Goal: Book appointment/travel/reservation

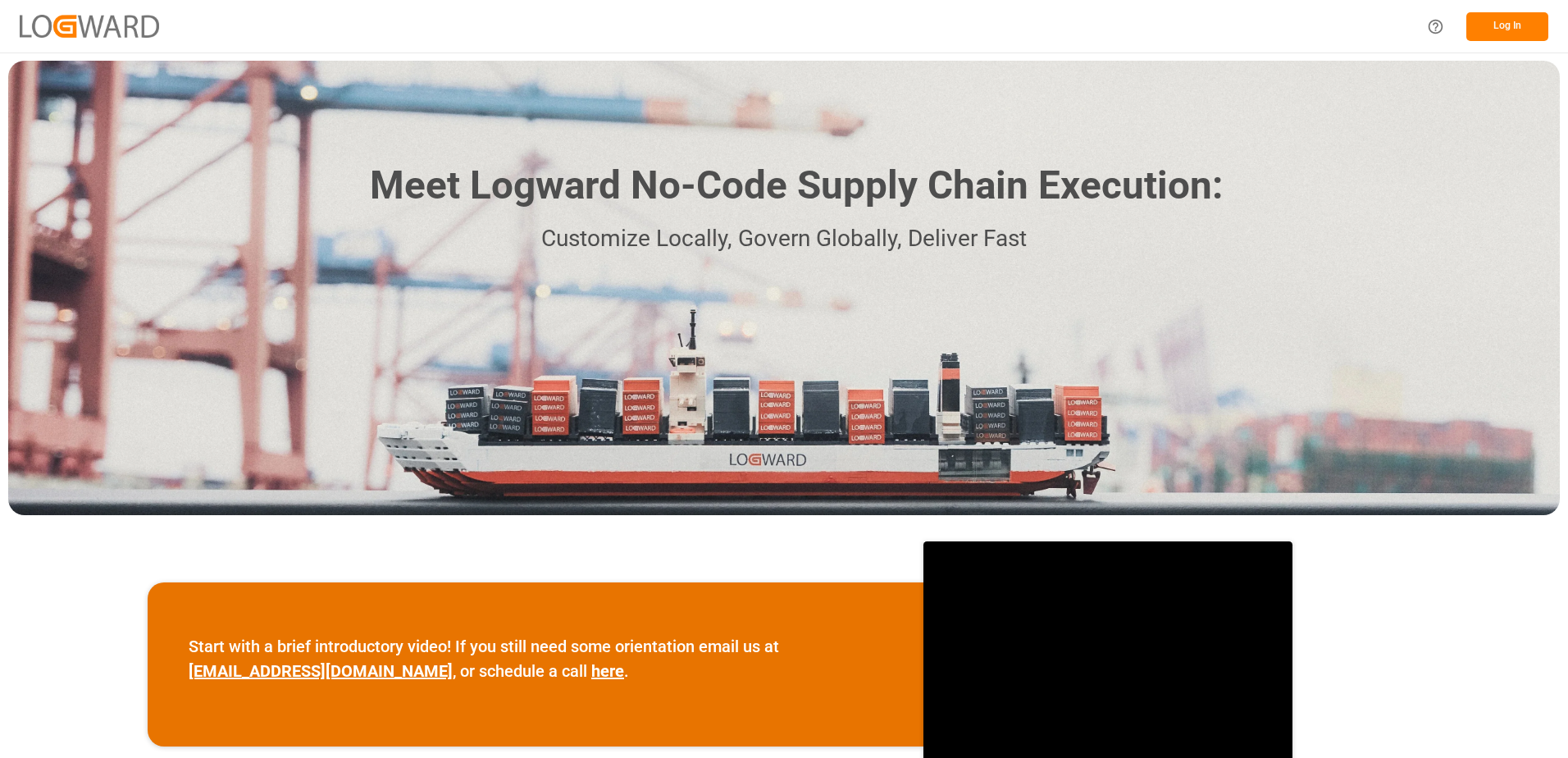
click at [1524, 31] on button "Log In" at bounding box center [1507, 26] width 82 height 28
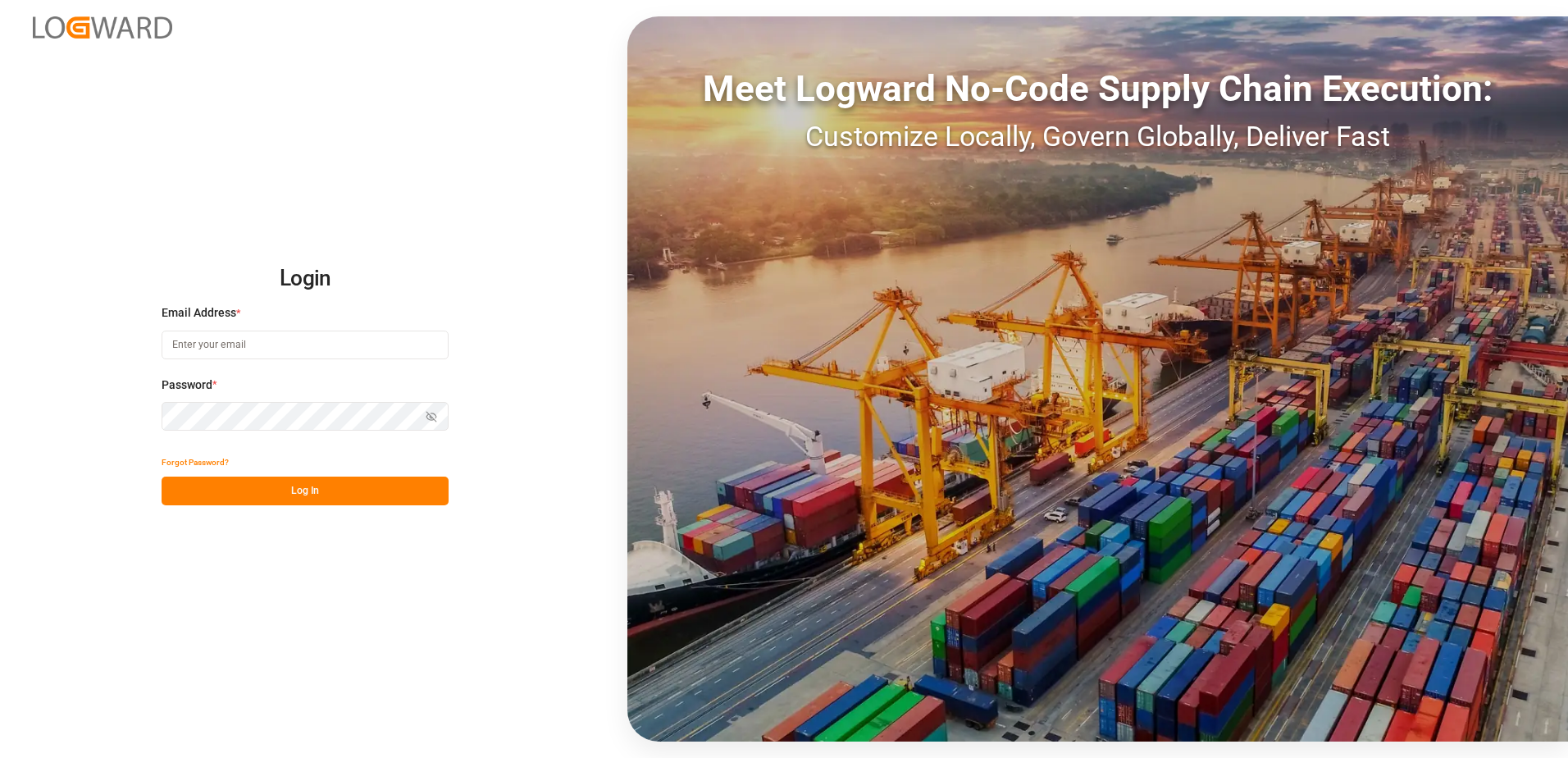
drag, startPoint x: 258, startPoint y: 339, endPoint x: 258, endPoint y: 350, distance: 11.0
click at [258, 339] on input at bounding box center [305, 345] width 287 height 28
type input "[PERSON_NAME][EMAIL_ADDRESS][PERSON_NAME][DOMAIN_NAME]"
click at [426, 418] on icon "button" at bounding box center [432, 417] width 11 height 11
click at [373, 504] on button "Log In" at bounding box center [305, 491] width 287 height 28
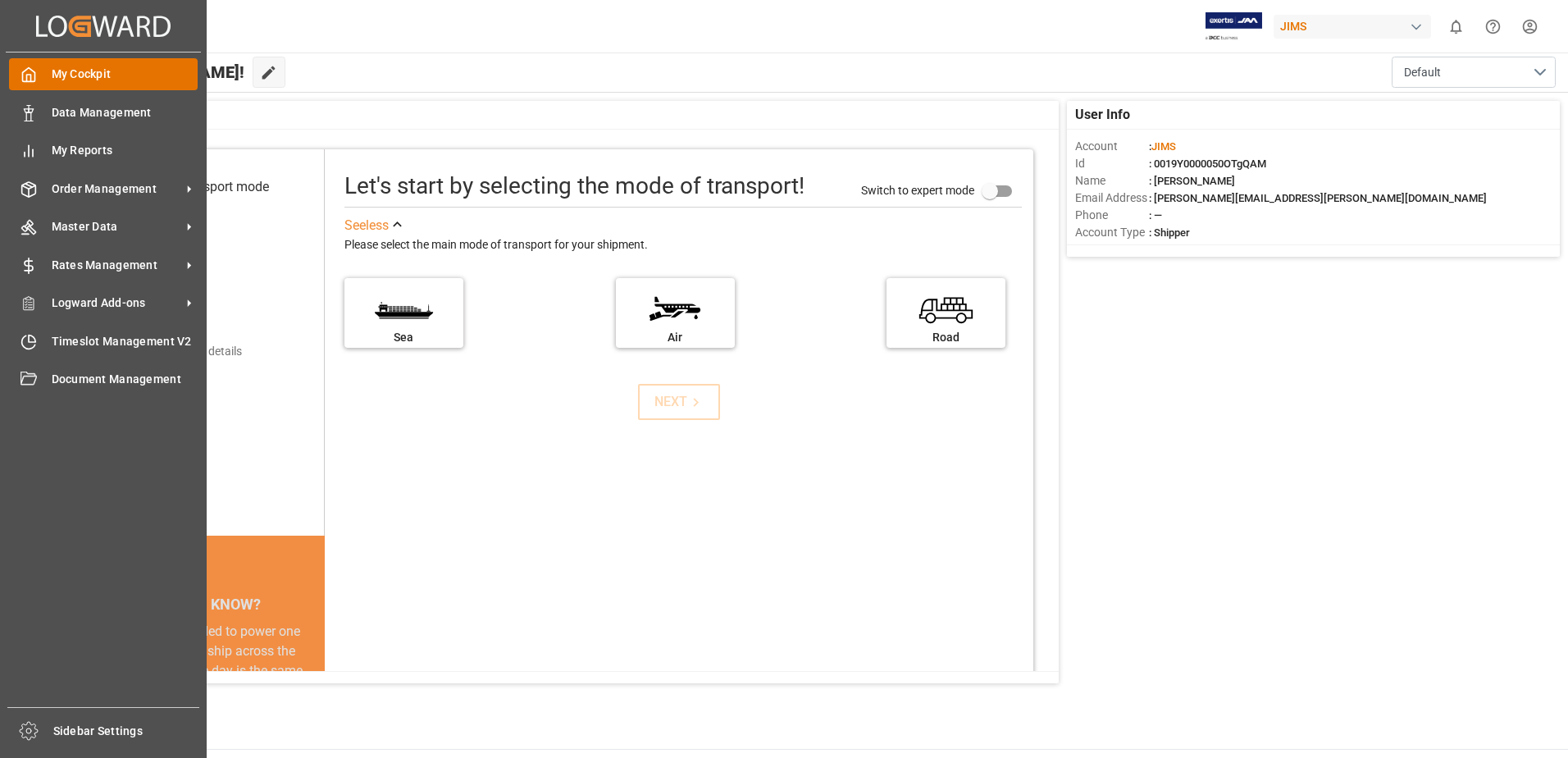
click at [32, 83] on icon at bounding box center [28, 74] width 16 height 16
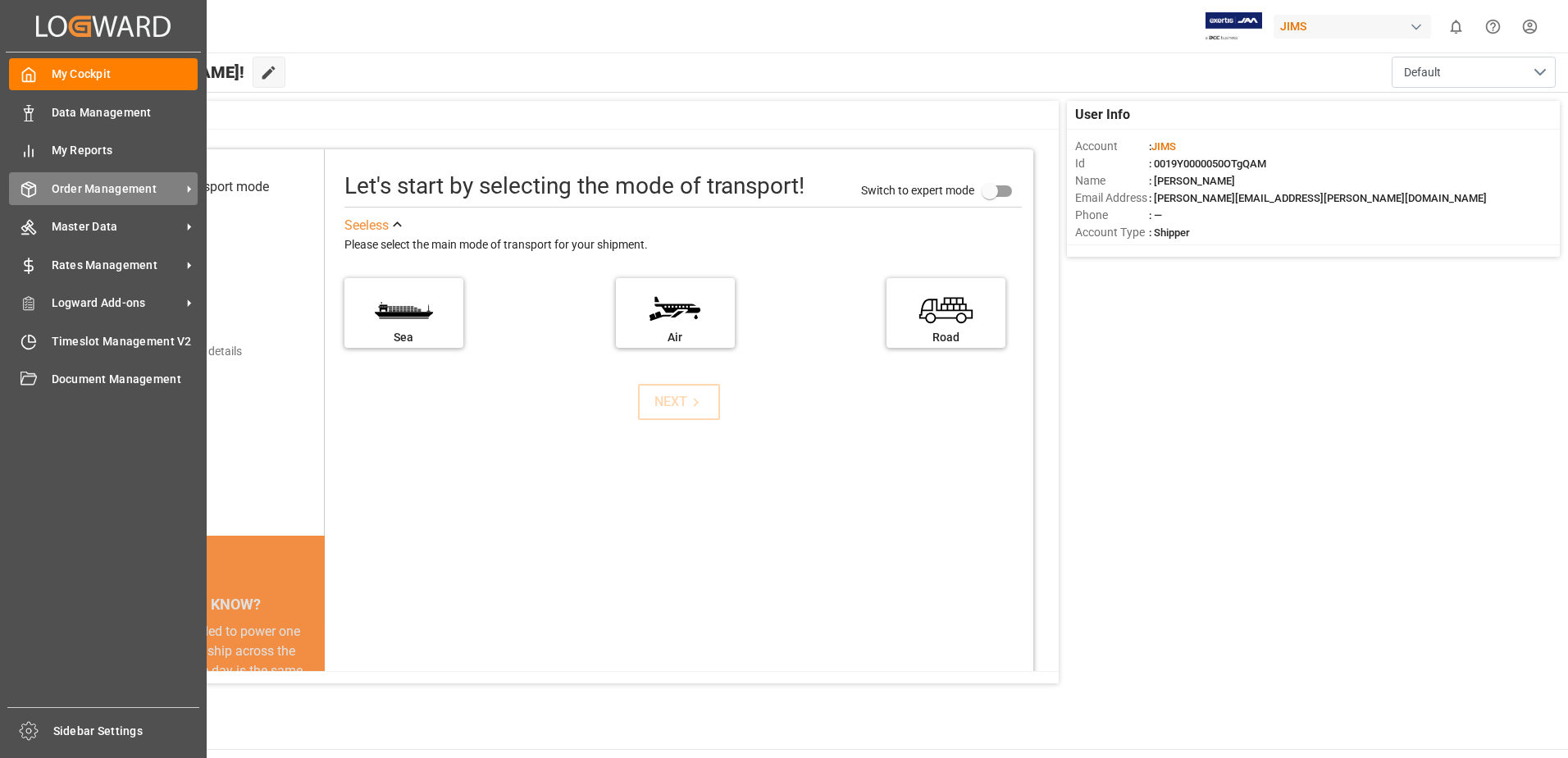
click at [100, 183] on span "Order Management" at bounding box center [116, 189] width 129 height 17
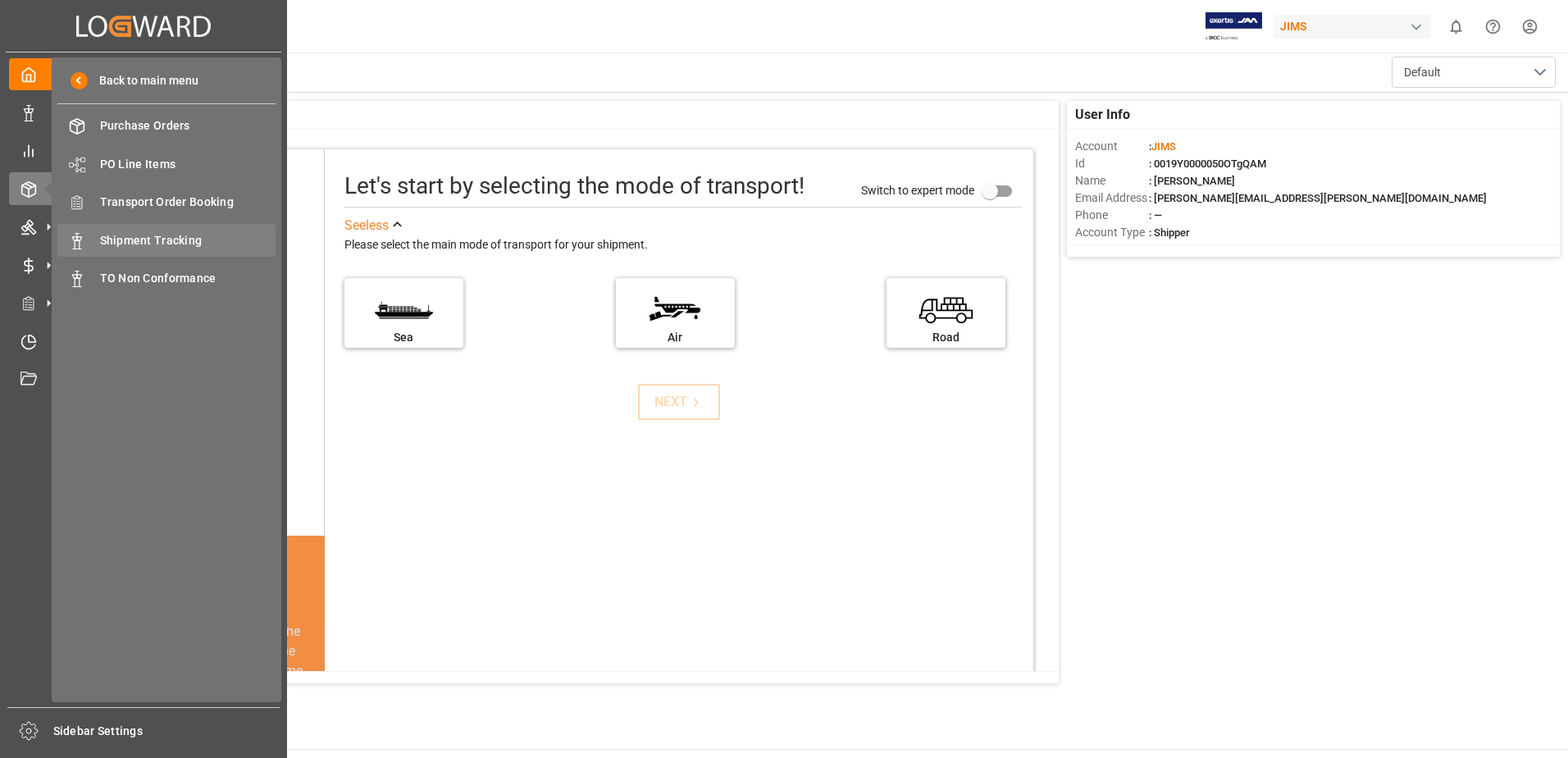
click at [140, 242] on span "Shipment Tracking" at bounding box center [188, 241] width 177 height 17
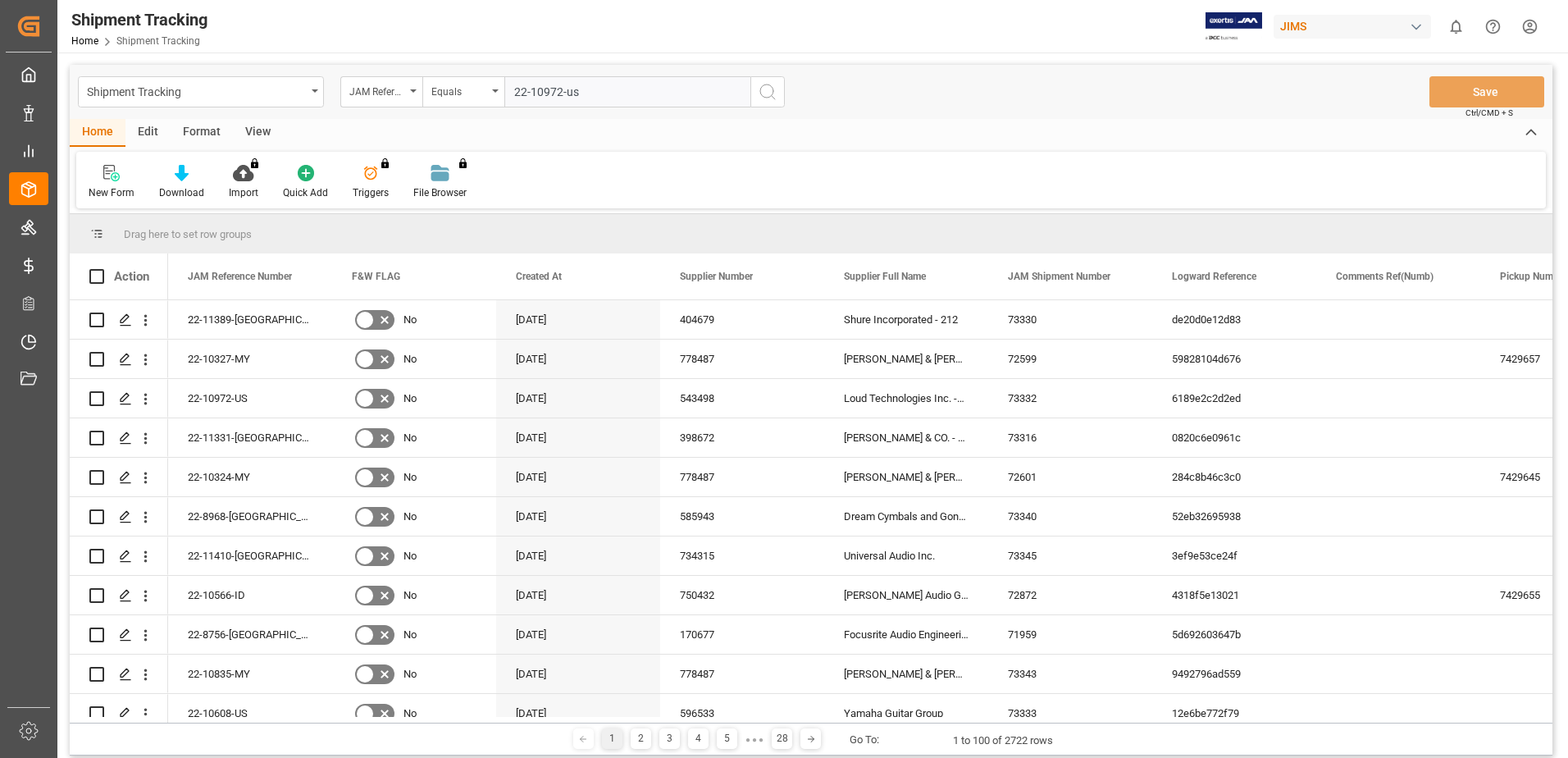
type input "22-10972-us"
click at [759, 75] on div "Shipment Tracking JAM Reference Number Equals 22-10972-us Save Ctrl/CMD + S" at bounding box center [811, 92] width 1483 height 54
click at [758, 85] on icon "search button" at bounding box center [767, 92] width 20 height 20
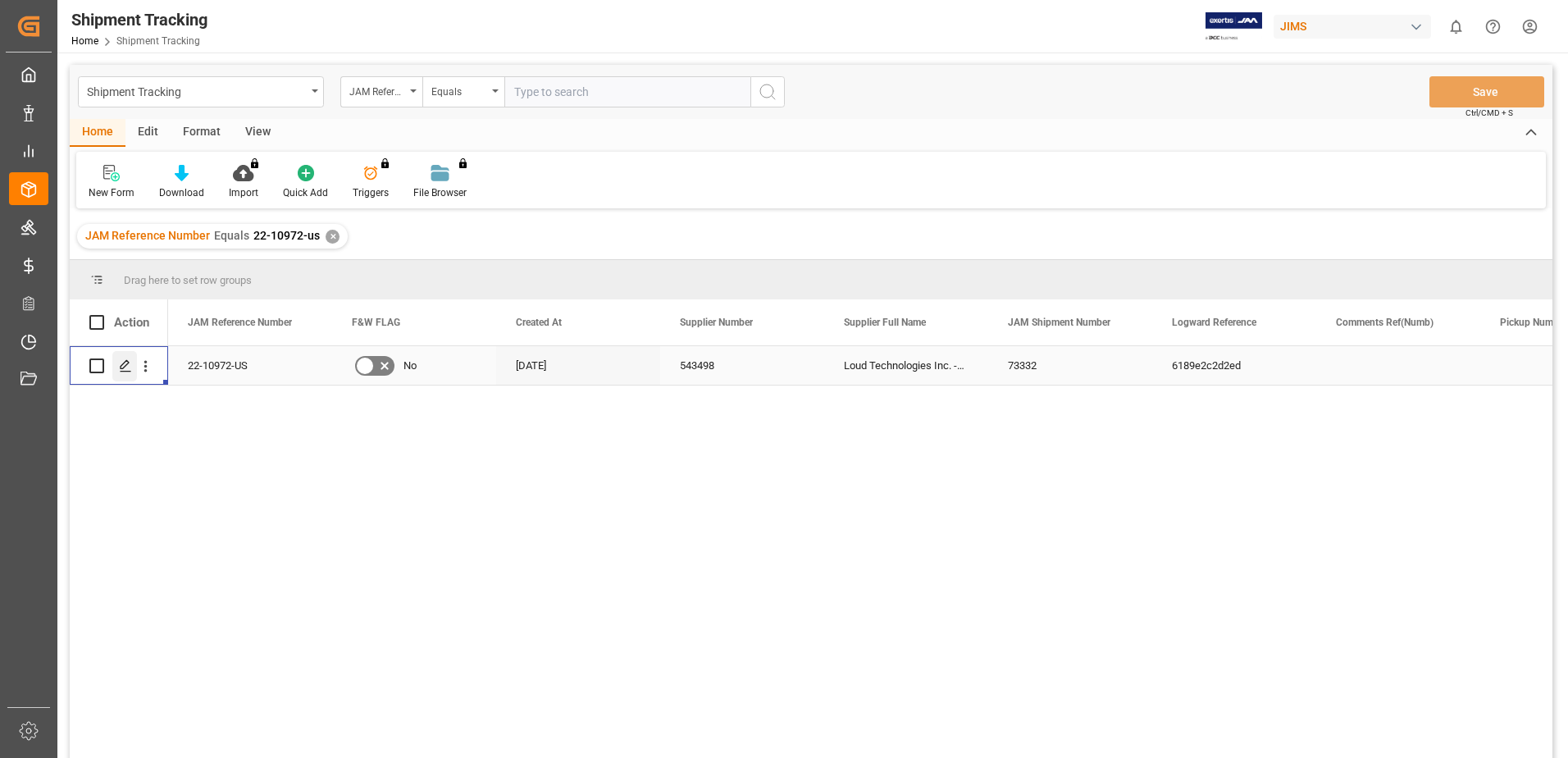
click at [124, 368] on polygon "Press SPACE to select this row." at bounding box center [125, 365] width 9 height 9
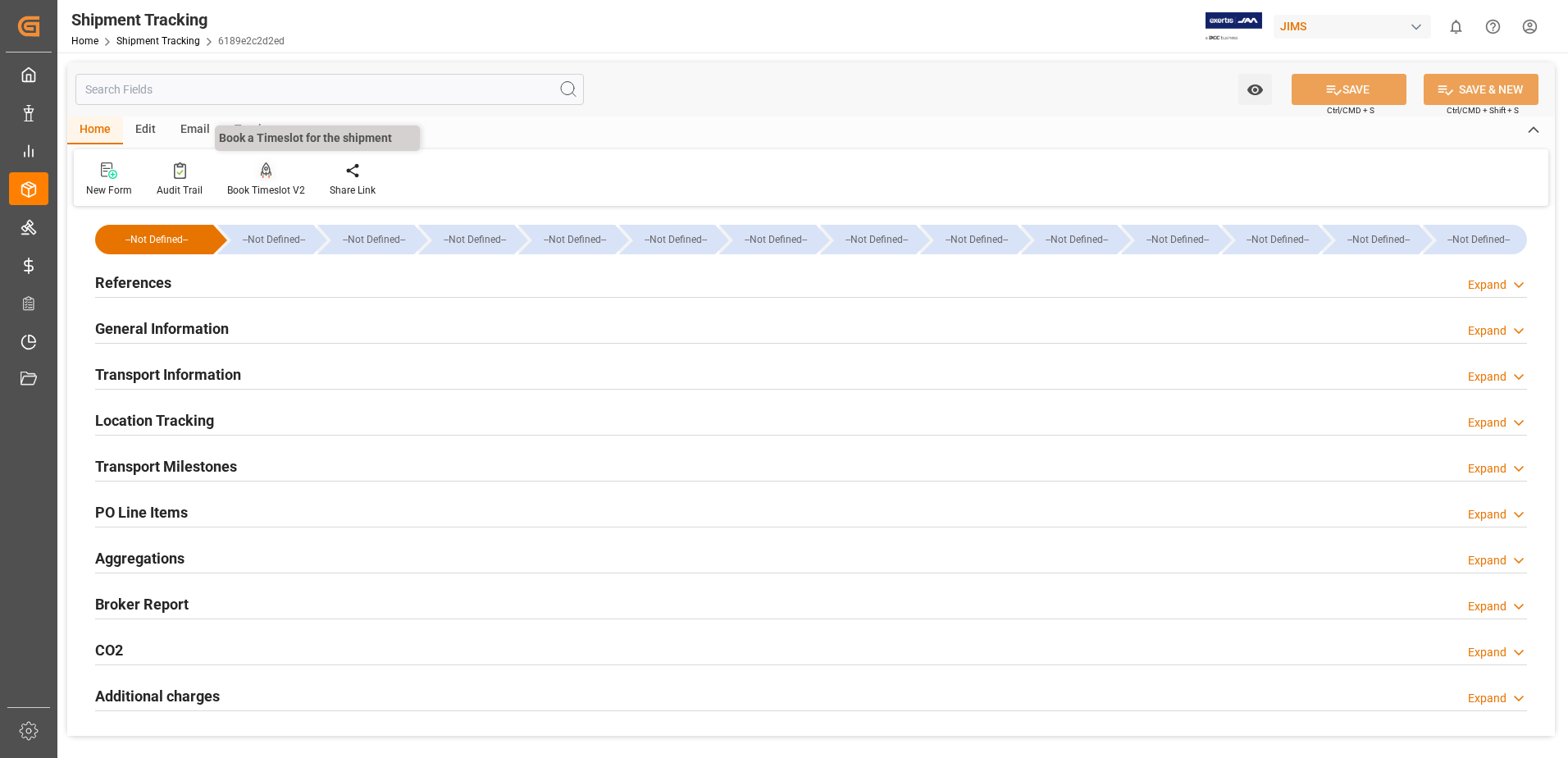
click at [247, 171] on div at bounding box center [265, 170] width 77 height 17
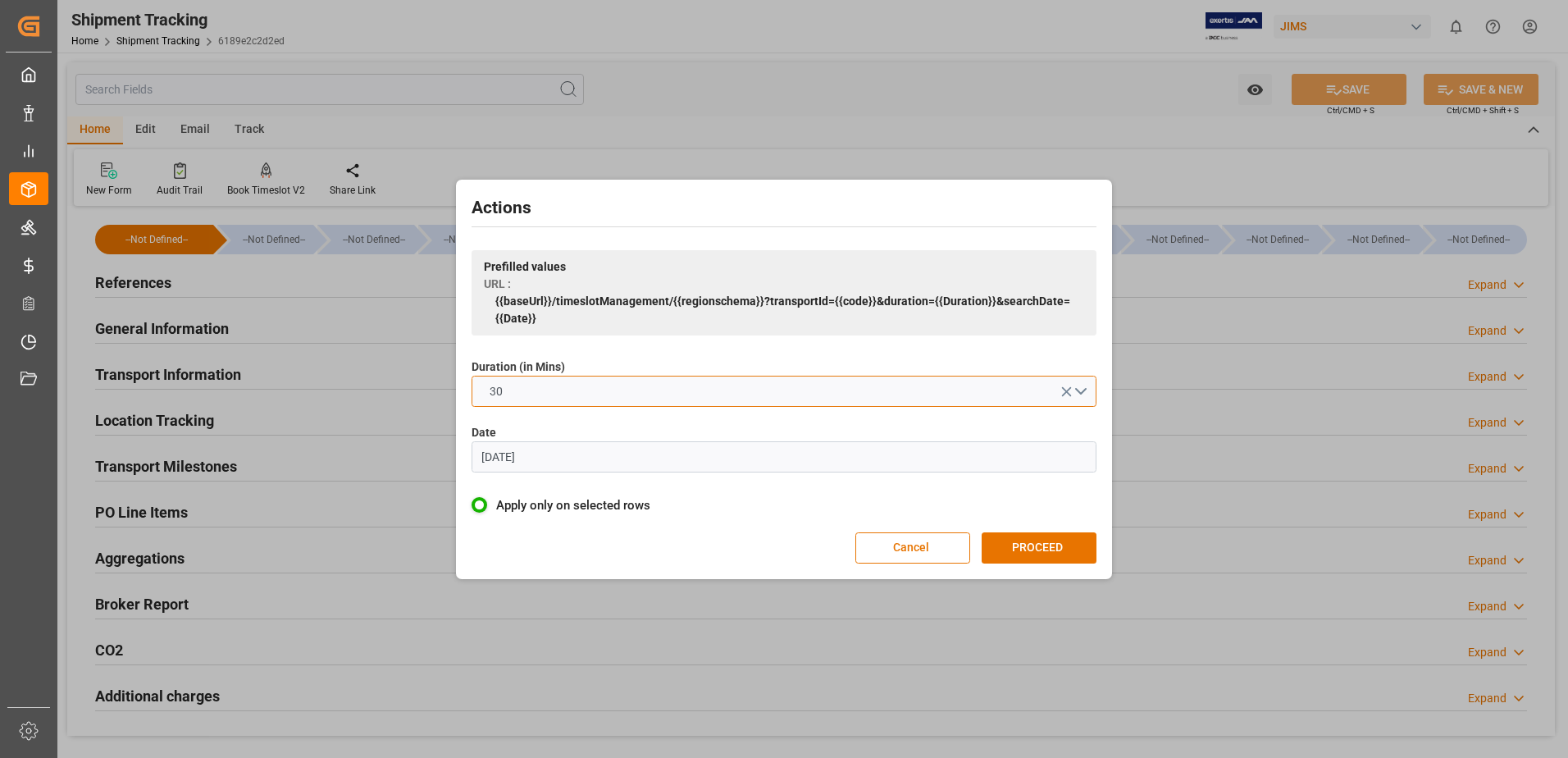
click at [844, 389] on button "30" at bounding box center [784, 391] width 625 height 31
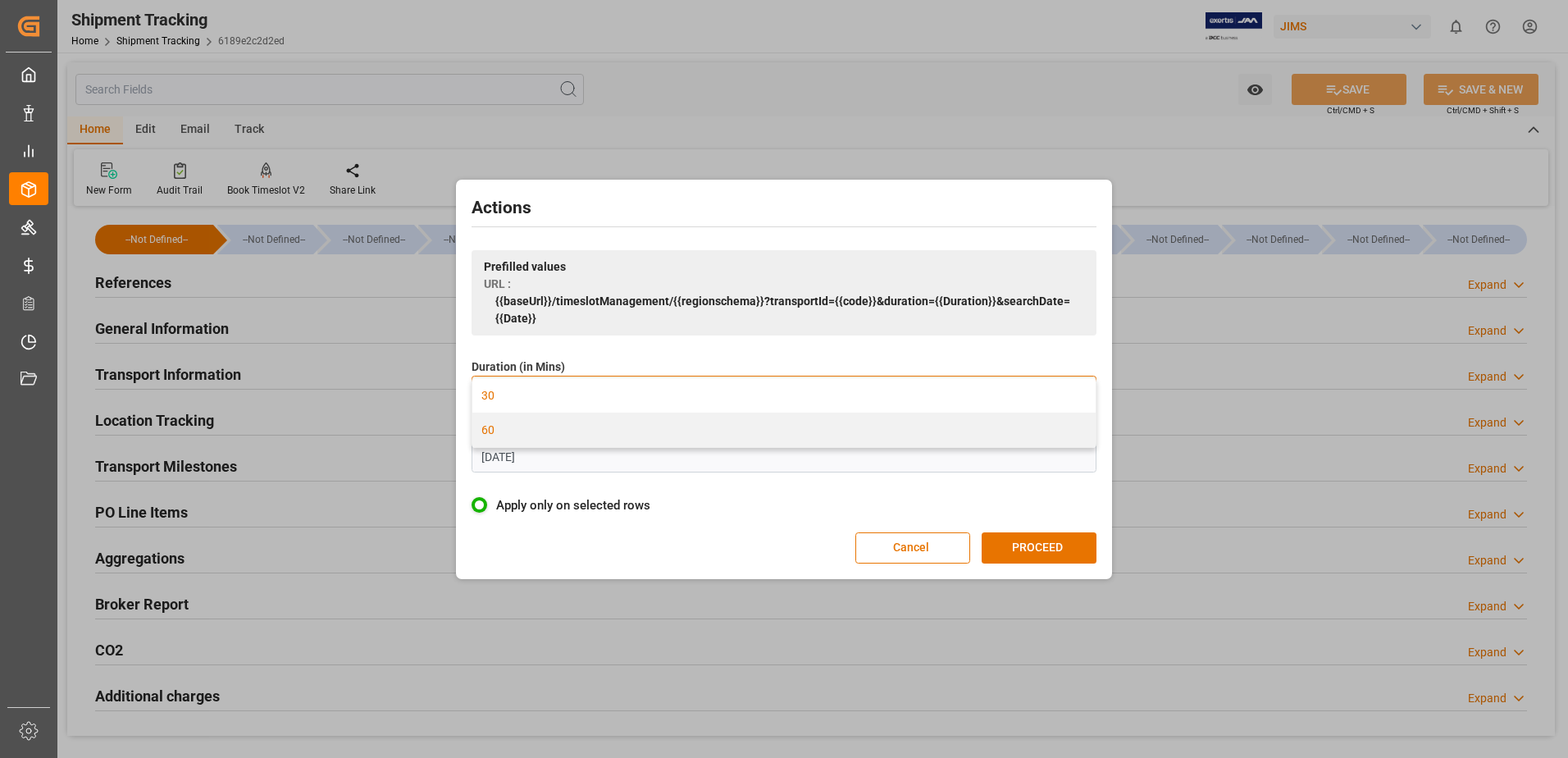
click at [624, 429] on div "60" at bounding box center [784, 430] width 623 height 34
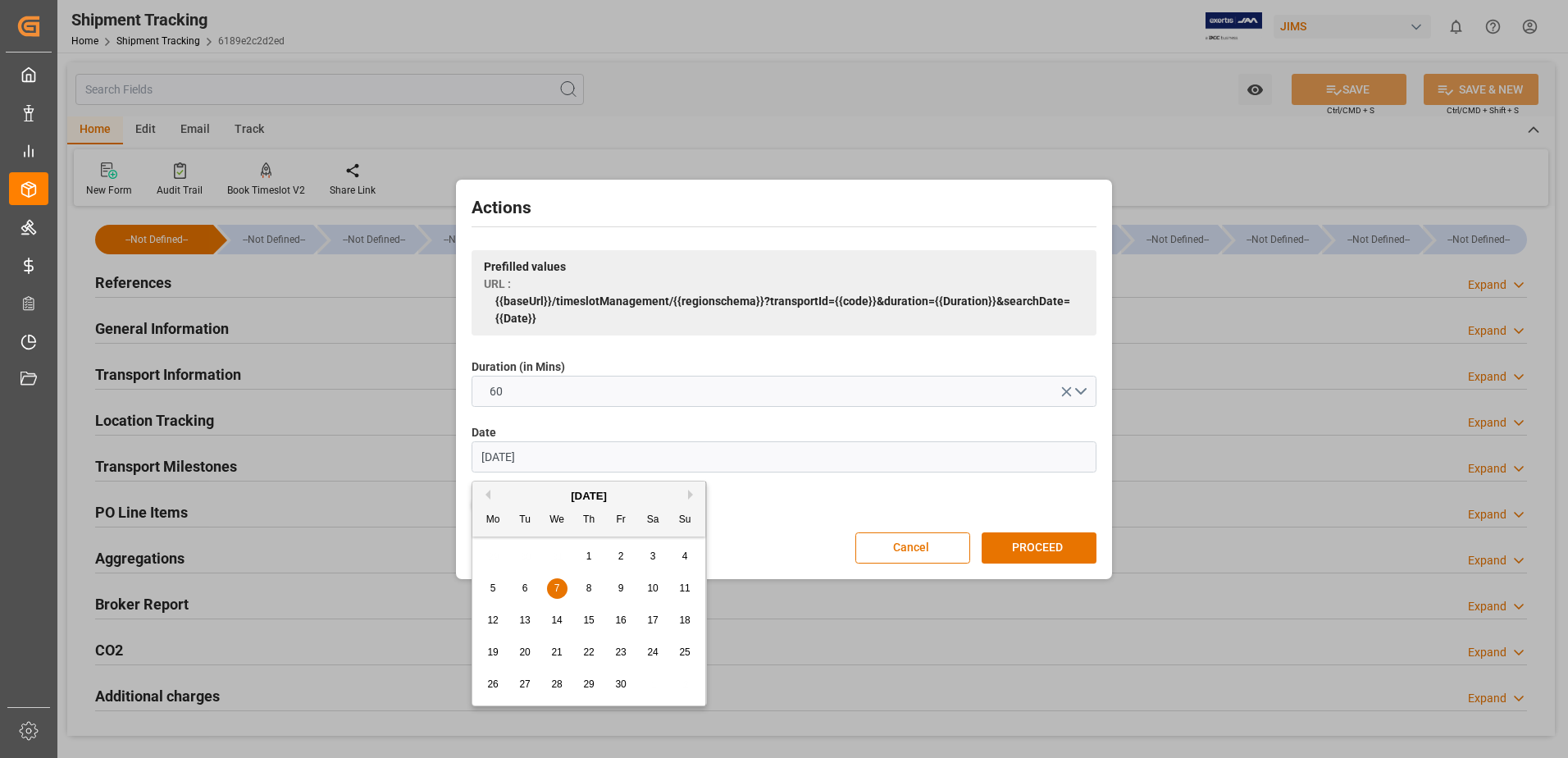
click at [567, 462] on input "[DATE]" at bounding box center [784, 457] width 625 height 31
click at [588, 593] on span "9" at bounding box center [589, 588] width 6 height 11
type input "[DATE]"
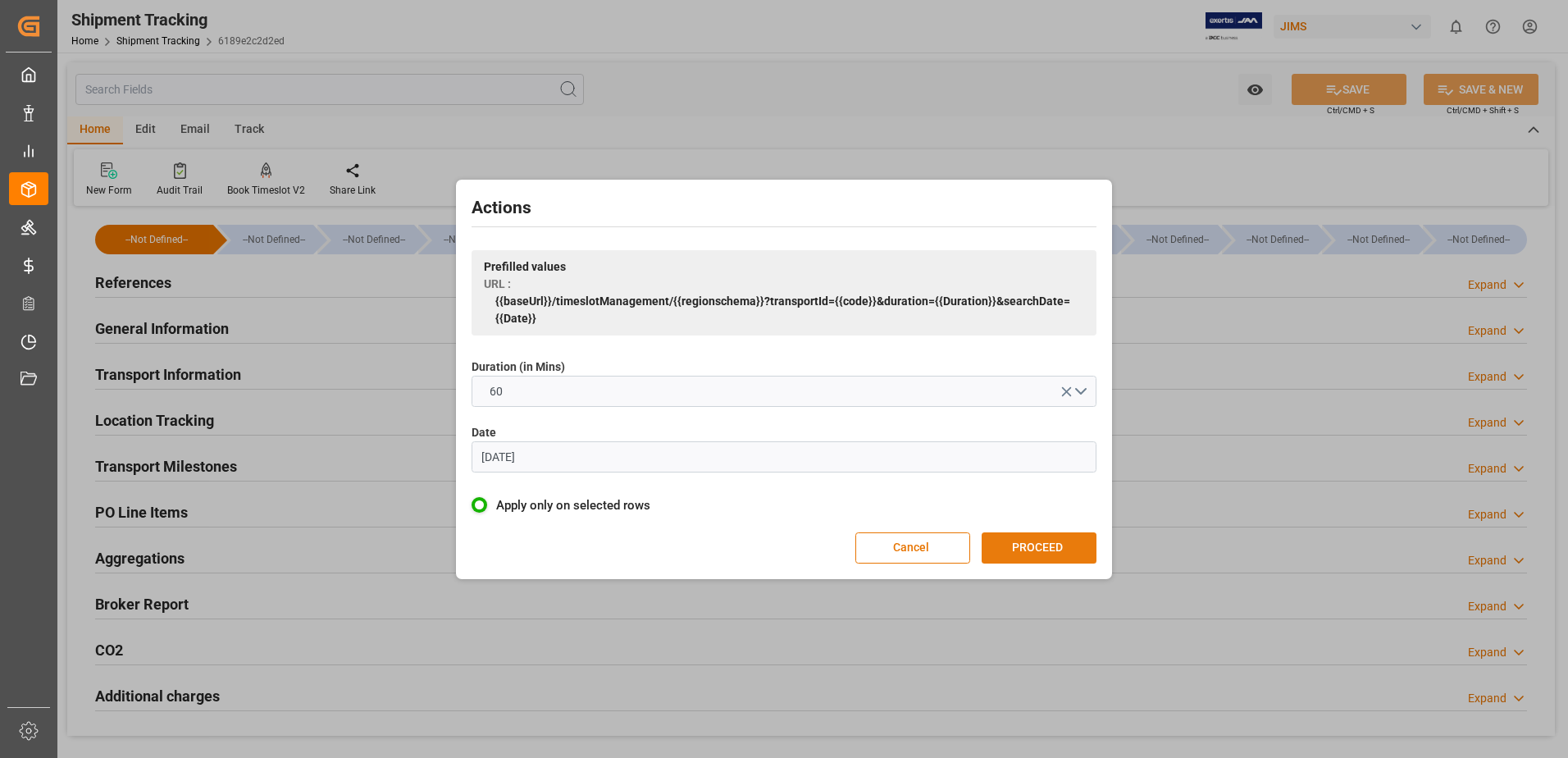
click at [1047, 537] on button "PROCEED" at bounding box center [1039, 547] width 115 height 31
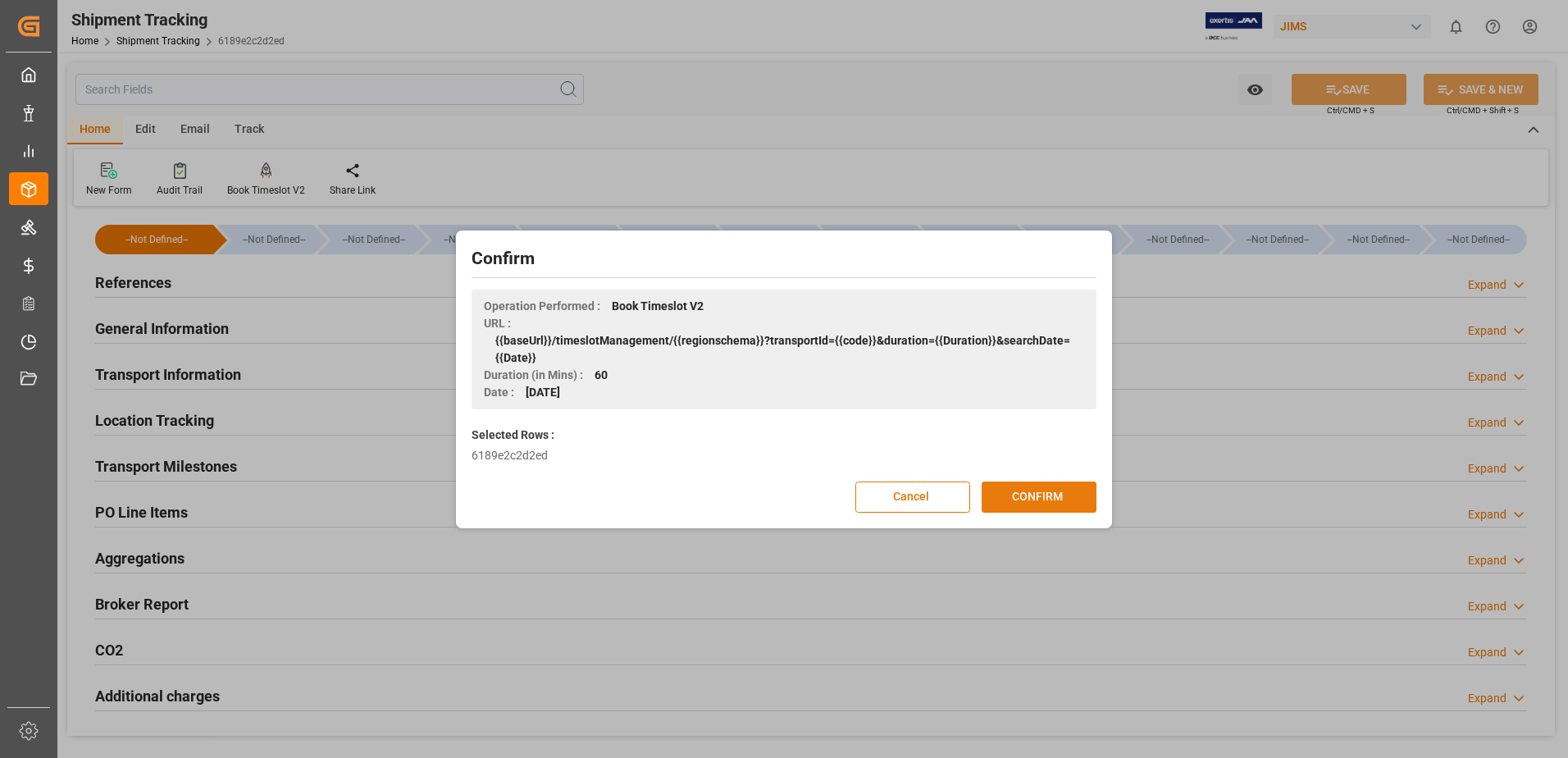
click at [1019, 501] on button "CONFIRM" at bounding box center [1039, 497] width 115 height 31
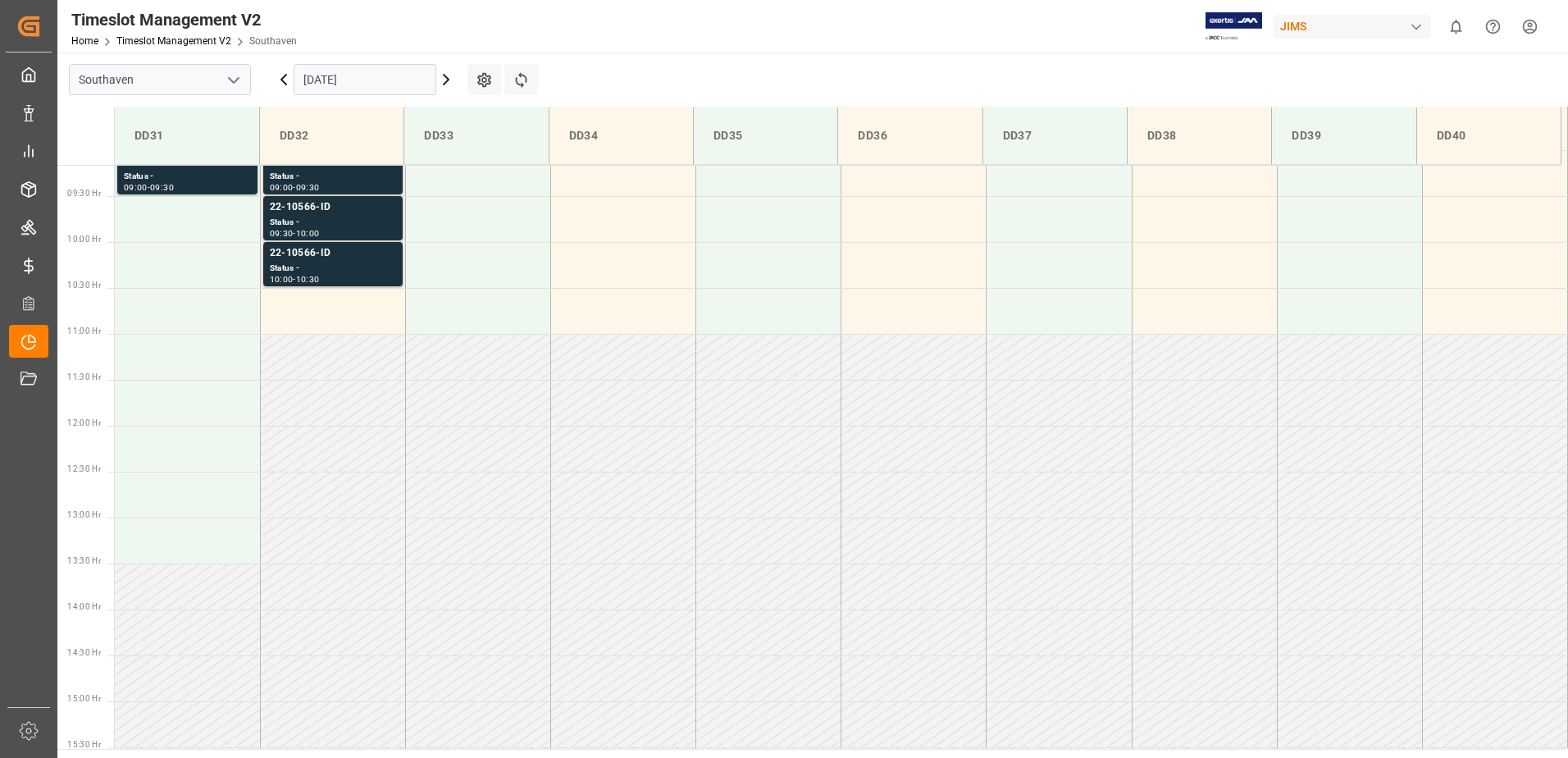
scroll to position [836, 0]
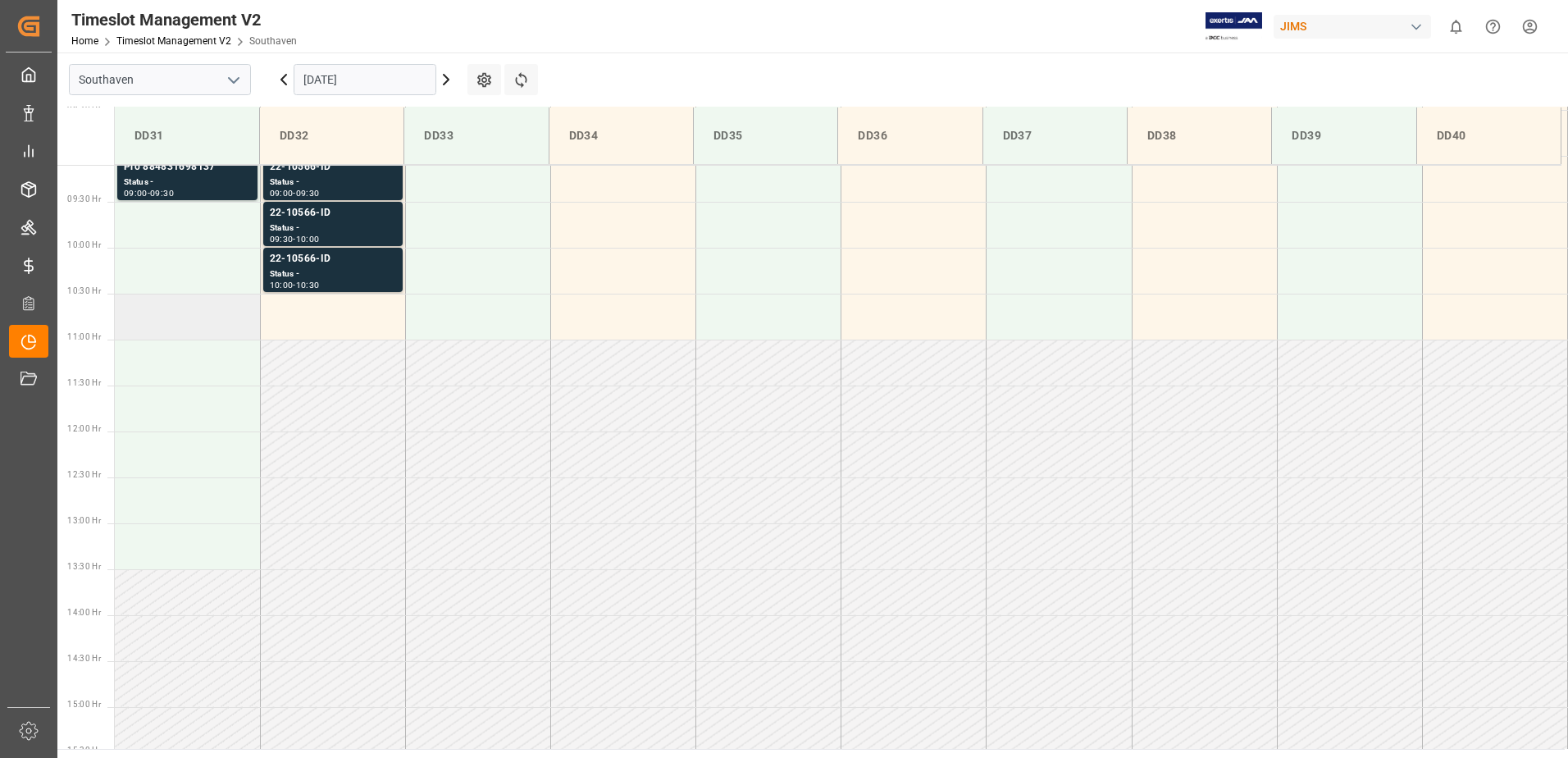
click at [169, 327] on td at bounding box center [188, 317] width 145 height 46
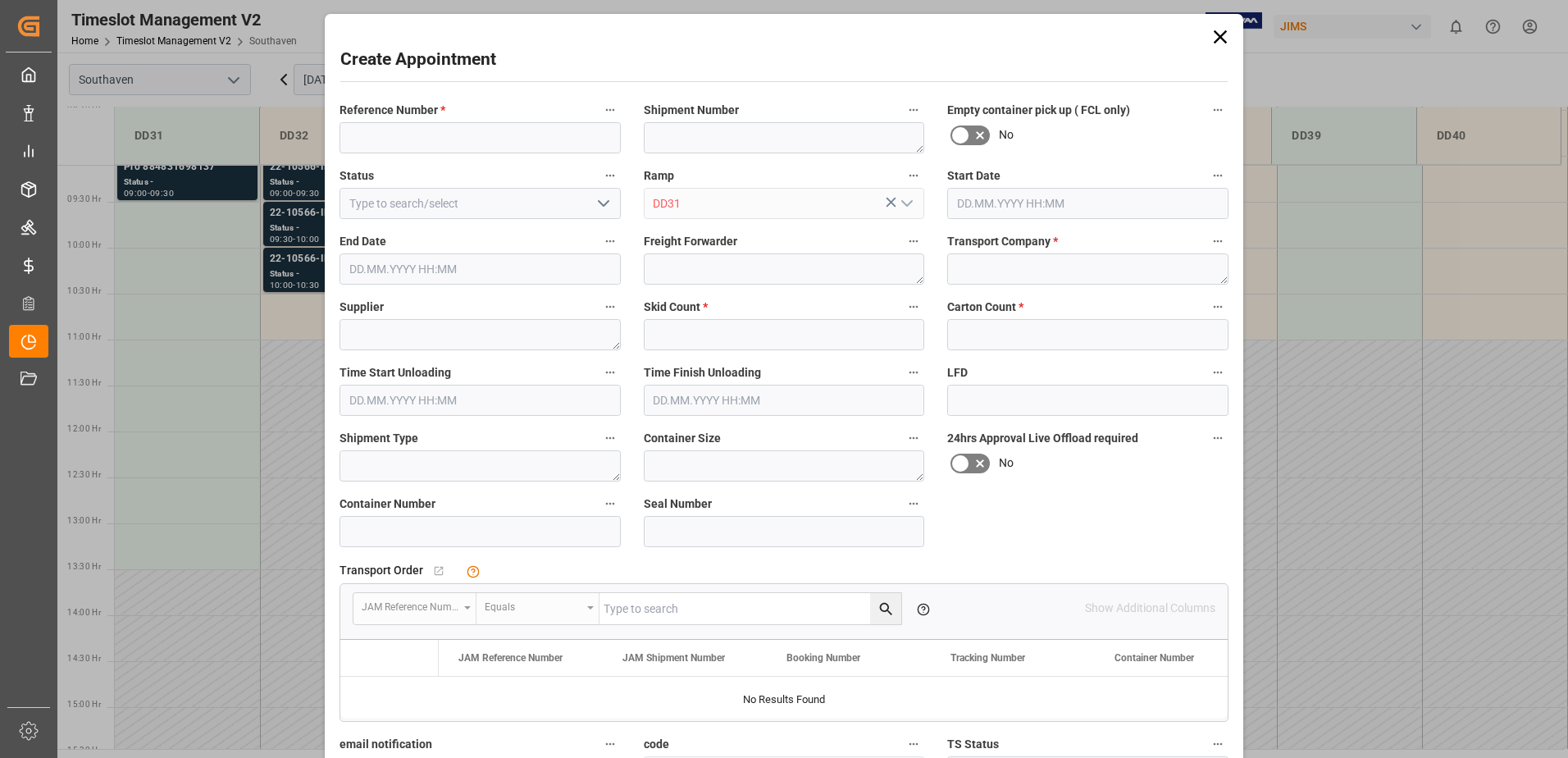
type input "[DATE] 10:30"
type input "[DATE] 11:00"
click at [539, 145] on input at bounding box center [480, 137] width 281 height 31
type input "22-10972-us"
click at [1016, 268] on textarea at bounding box center [1088, 268] width 281 height 31
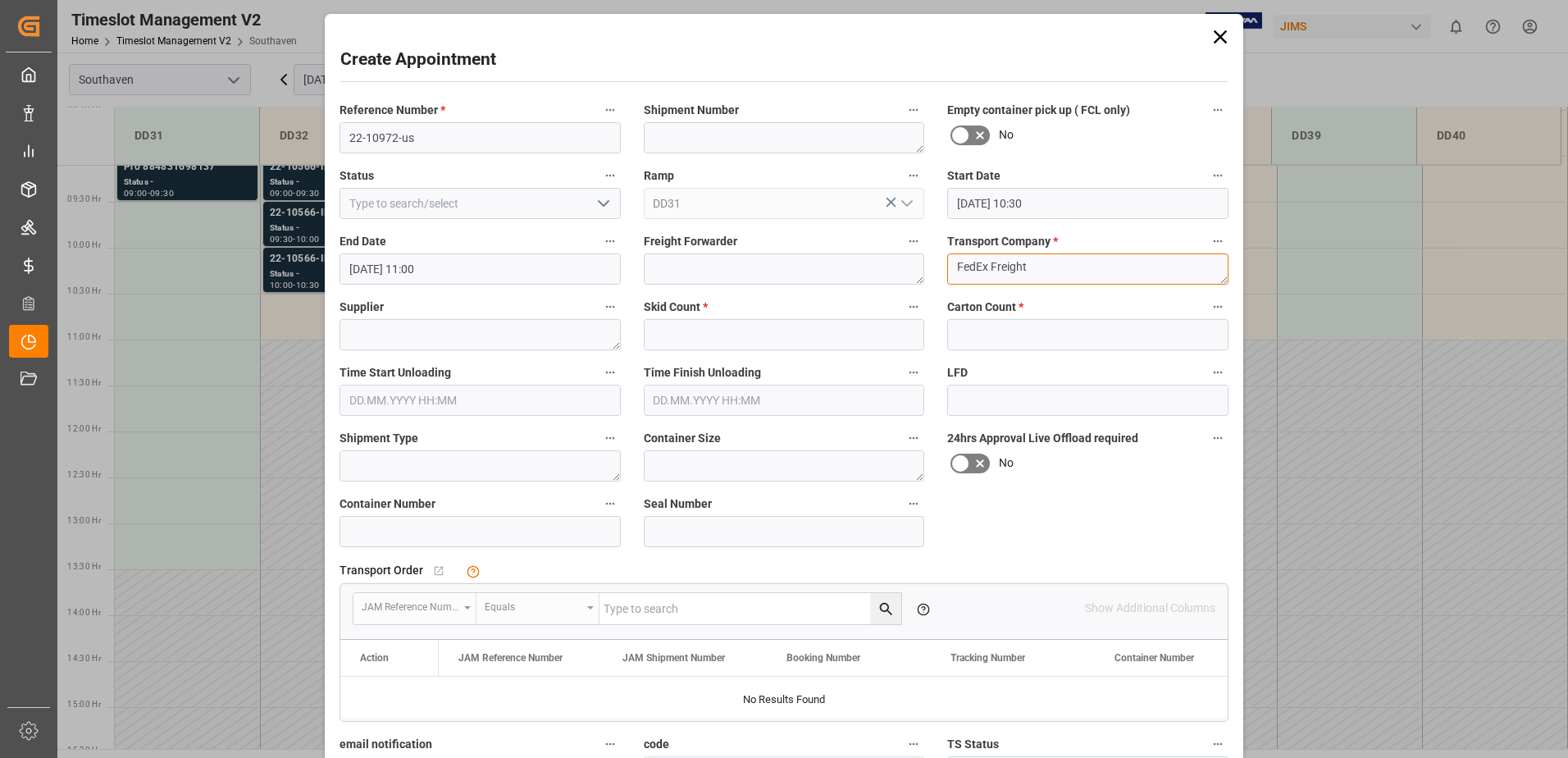
type textarea "FedEx Freight"
click at [789, 338] on input "text" at bounding box center [785, 335] width 281 height 31
type input "6"
click at [1005, 332] on input "text" at bounding box center [1088, 335] width 281 height 31
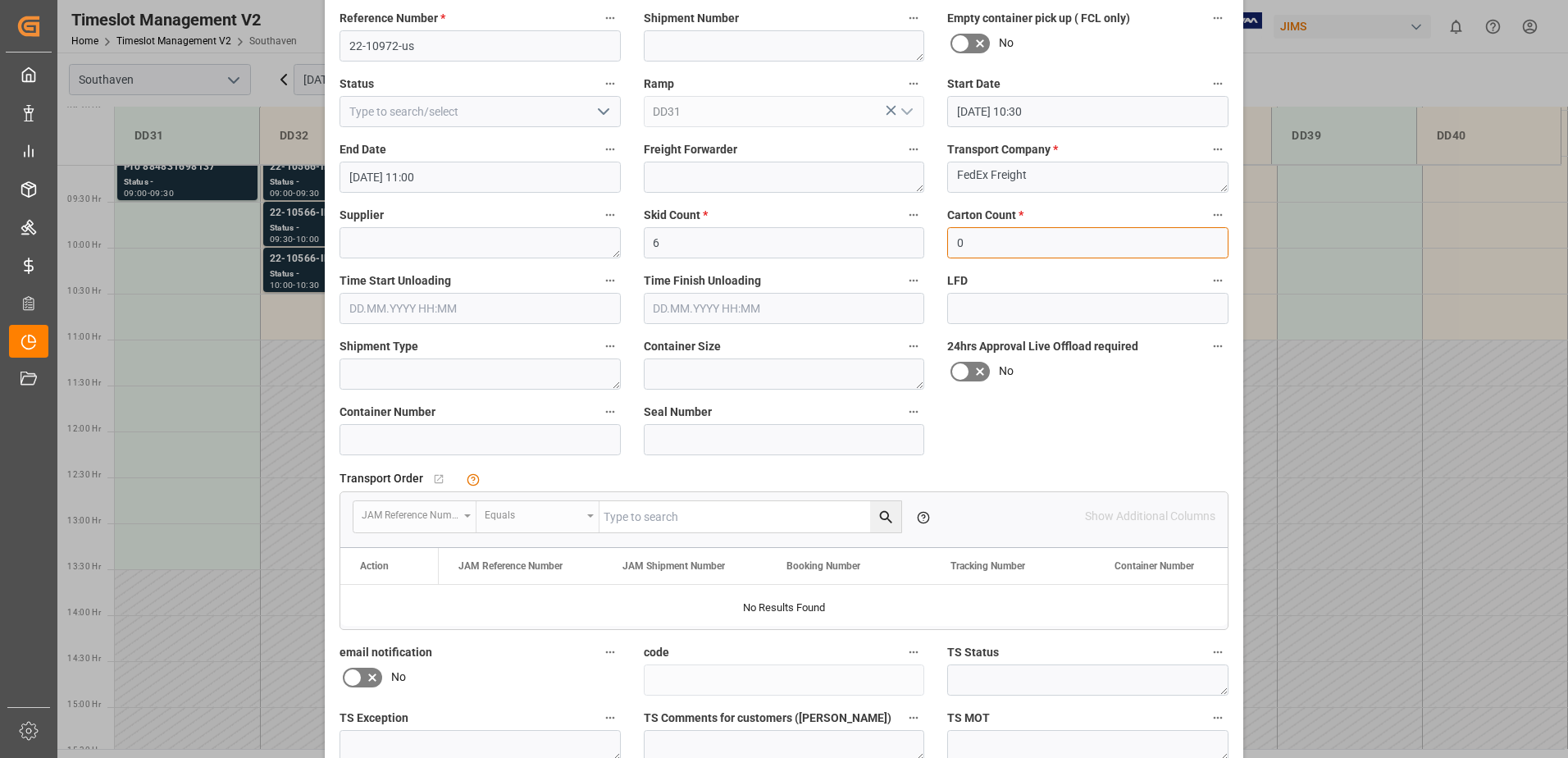
scroll to position [245, 0]
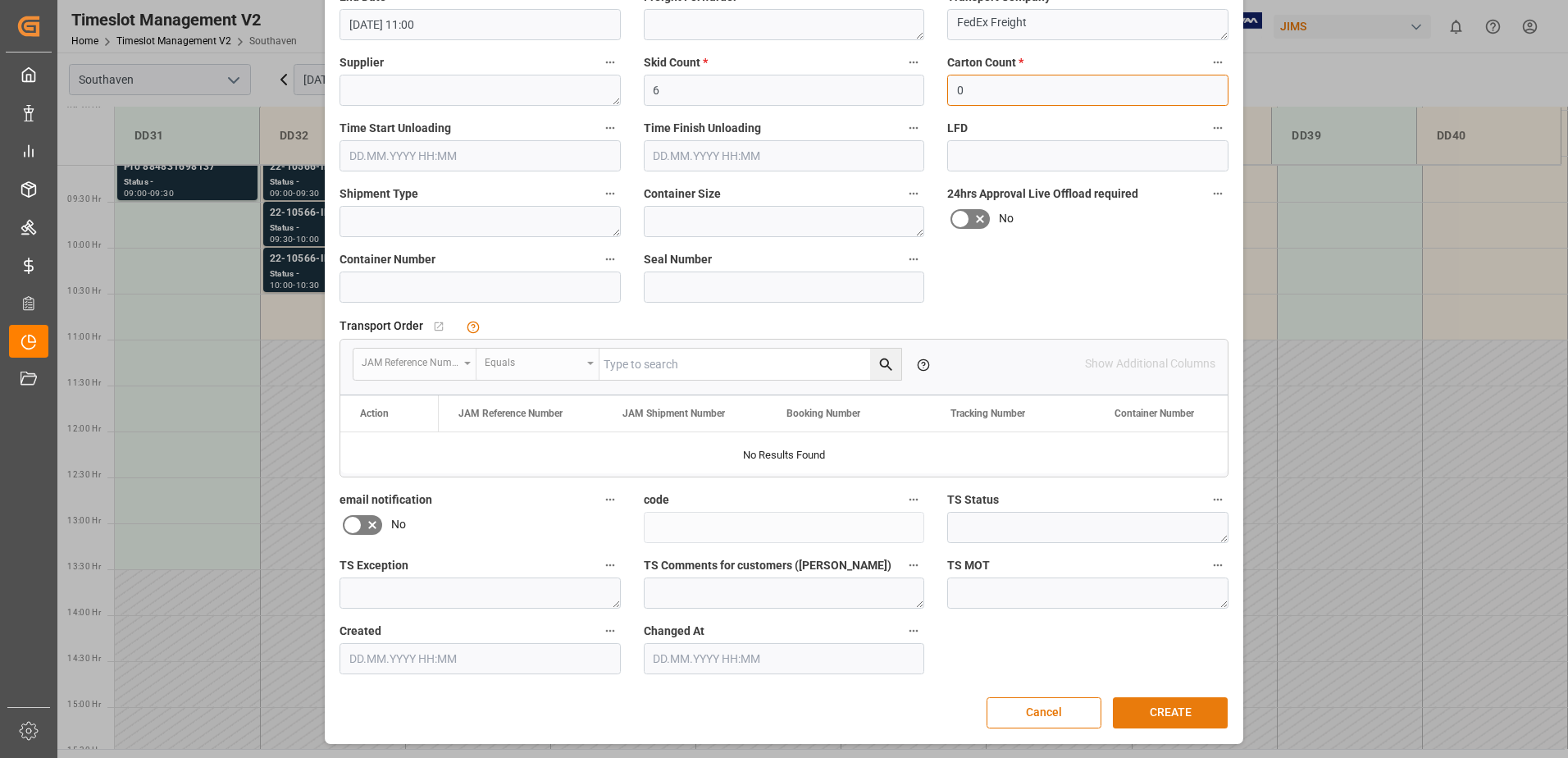
type input "0"
click at [1167, 717] on button "CREATE" at bounding box center [1170, 713] width 115 height 31
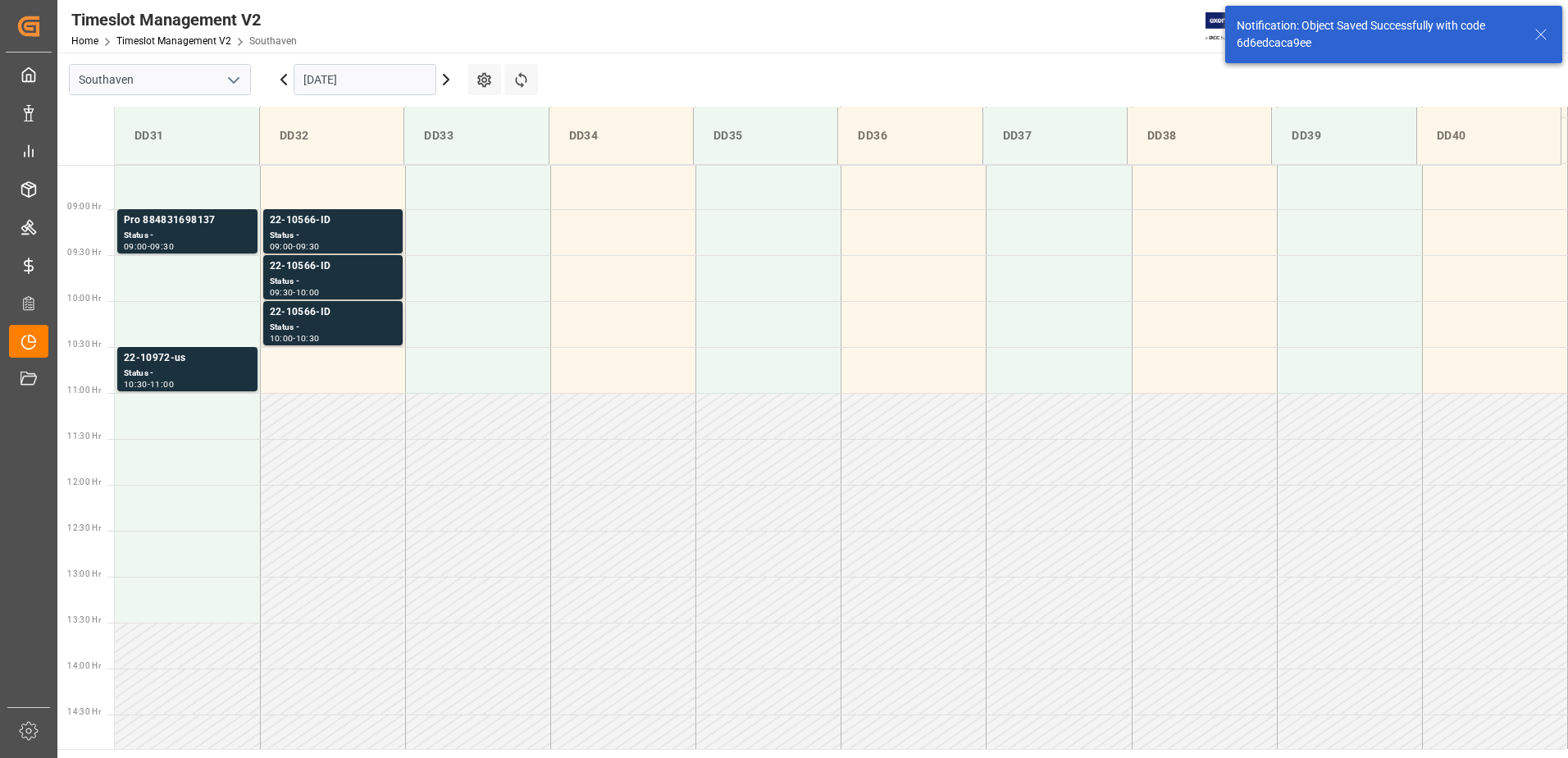
scroll to position [817, 0]
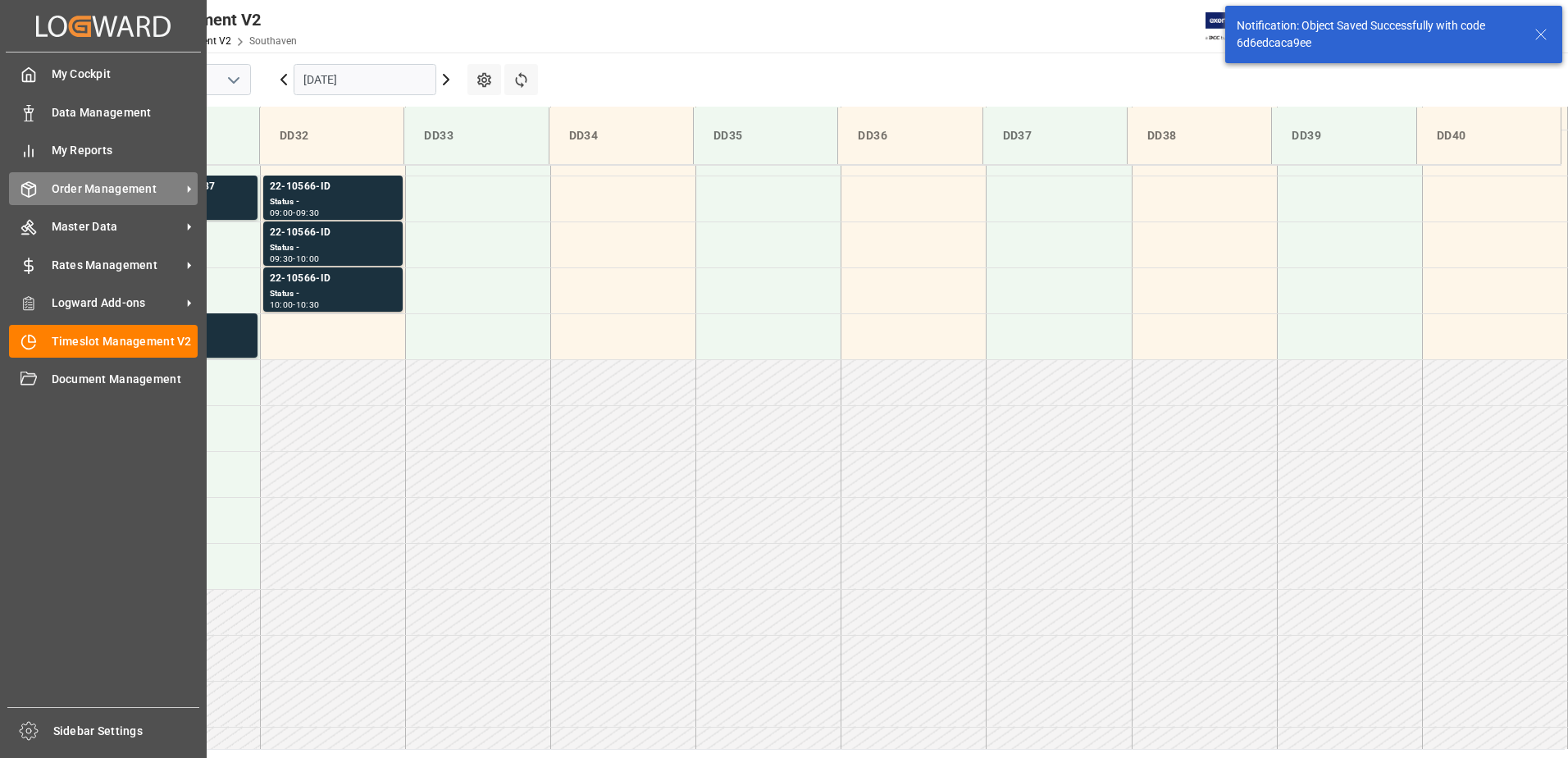
click at [88, 187] on span "Order Management" at bounding box center [116, 189] width 129 height 17
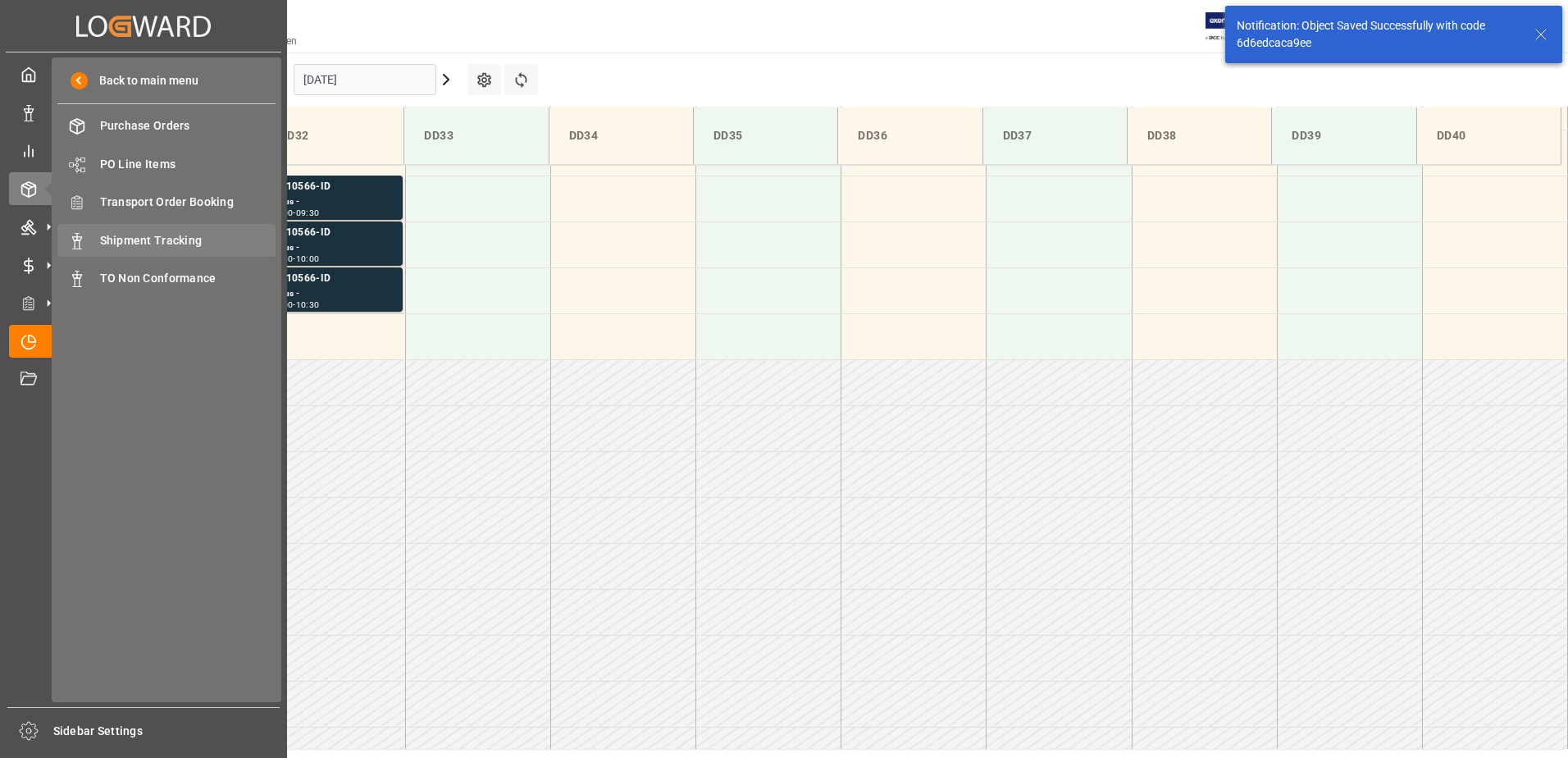
click at [175, 247] on span "Shipment Tracking" at bounding box center [188, 241] width 177 height 17
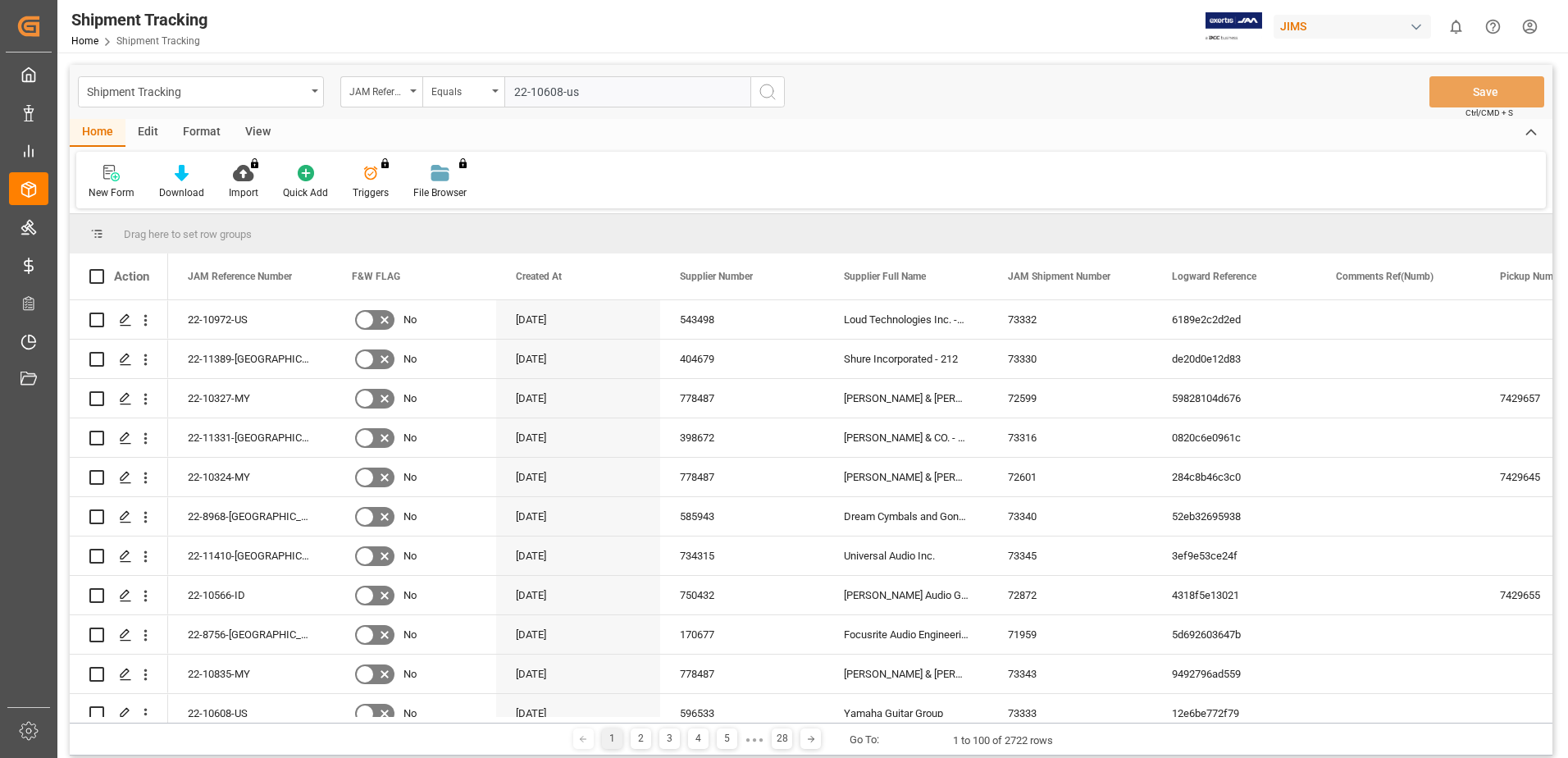
type input "22-10608-us"
click at [759, 94] on icon "search button" at bounding box center [767, 92] width 20 height 20
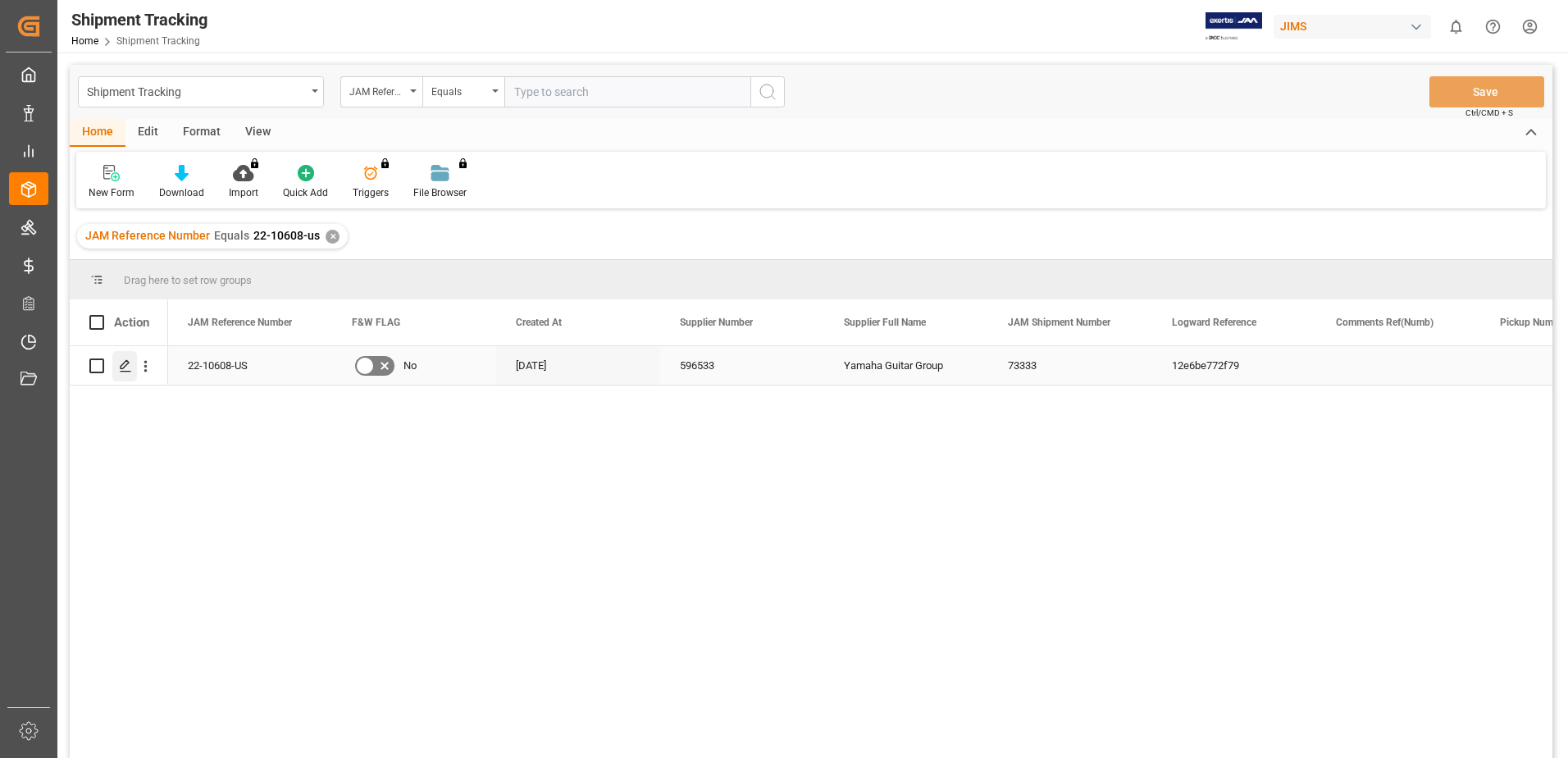
click at [122, 370] on icon "Press SPACE to select this row." at bounding box center [126, 366] width 13 height 13
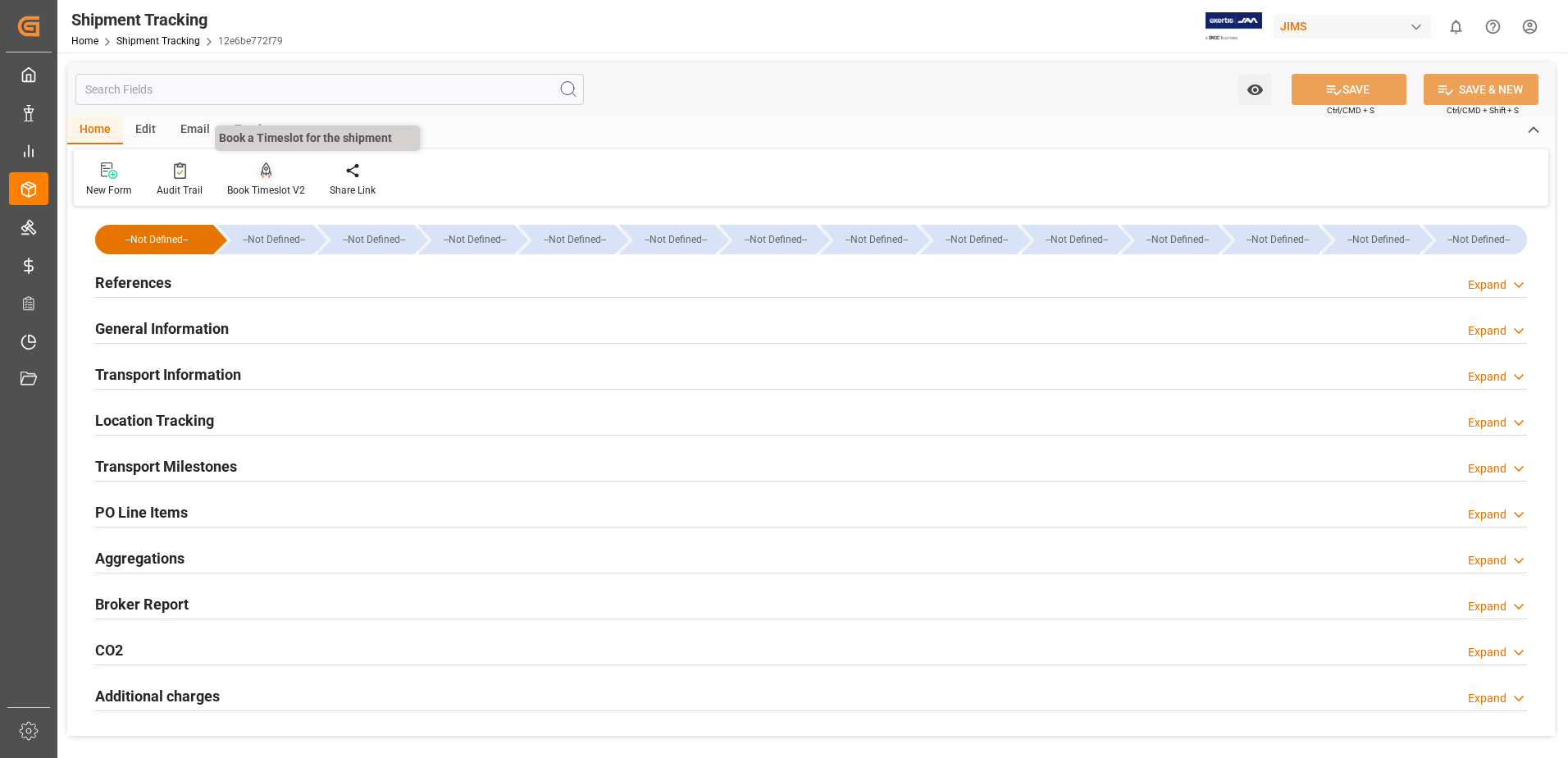
click at [275, 183] on div "Book Timeslot V2" at bounding box center [265, 191] width 77 height 15
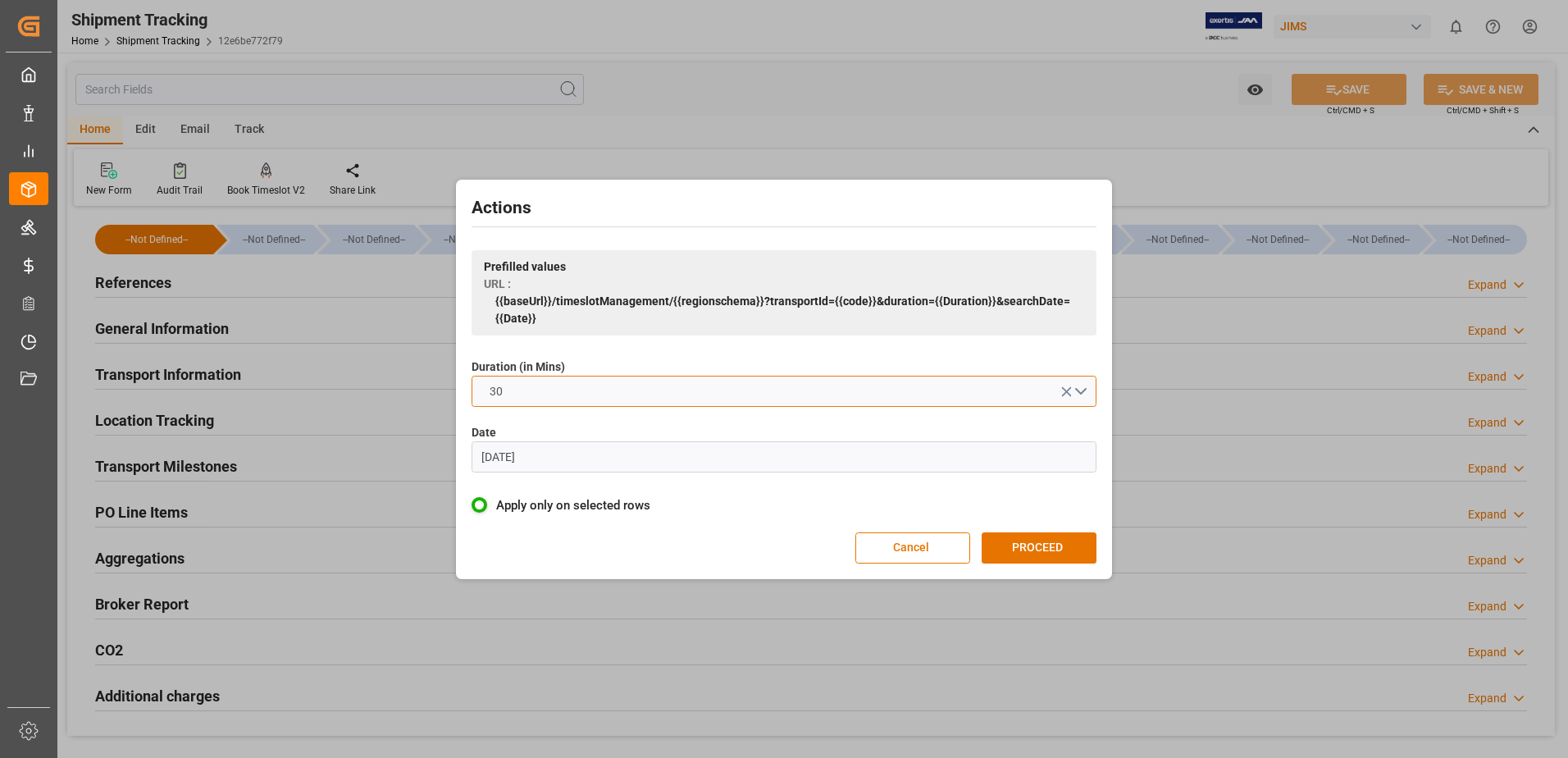
click at [668, 390] on button "30" at bounding box center [784, 391] width 625 height 31
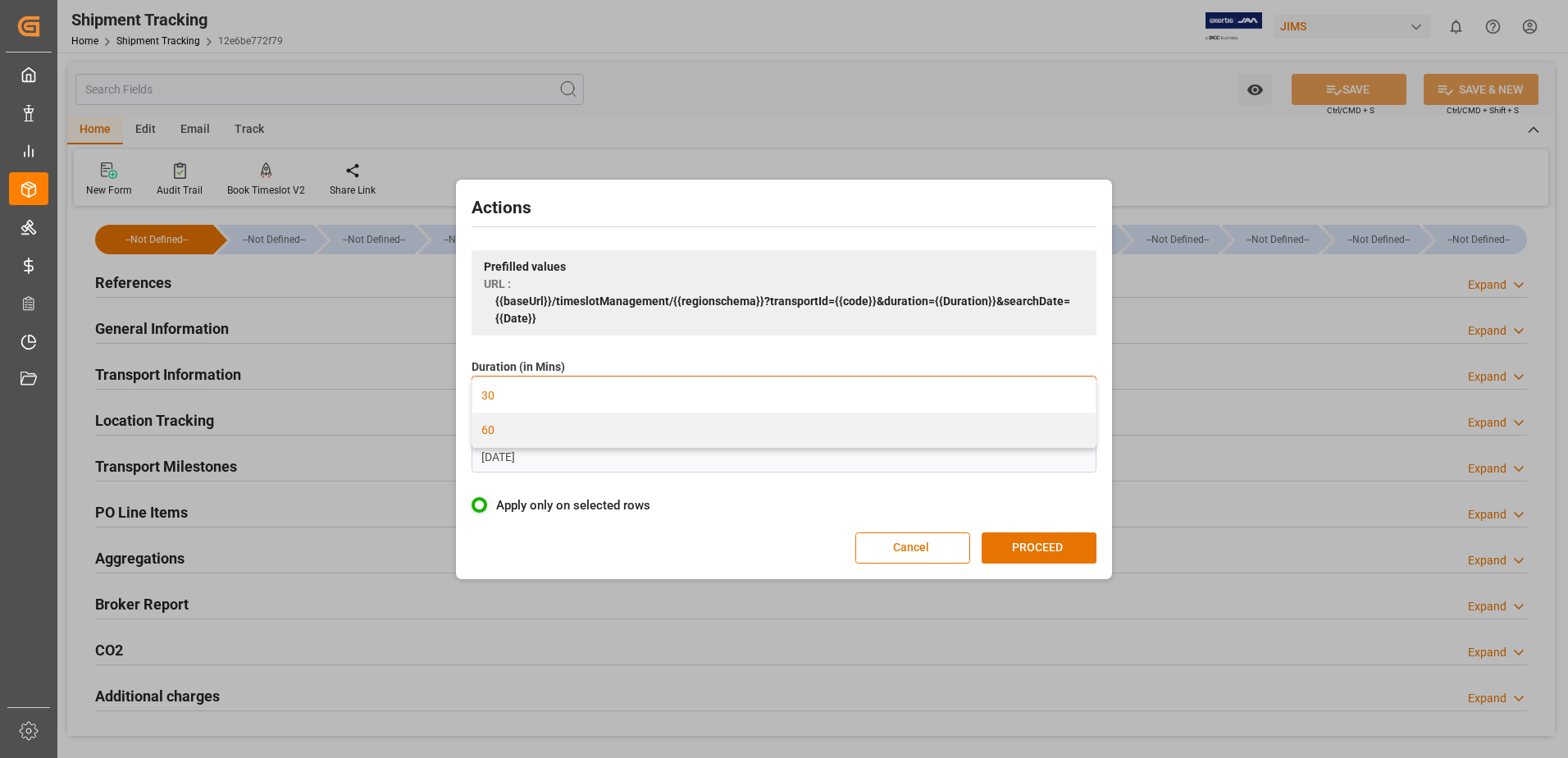
click at [584, 435] on div "60" at bounding box center [784, 430] width 623 height 34
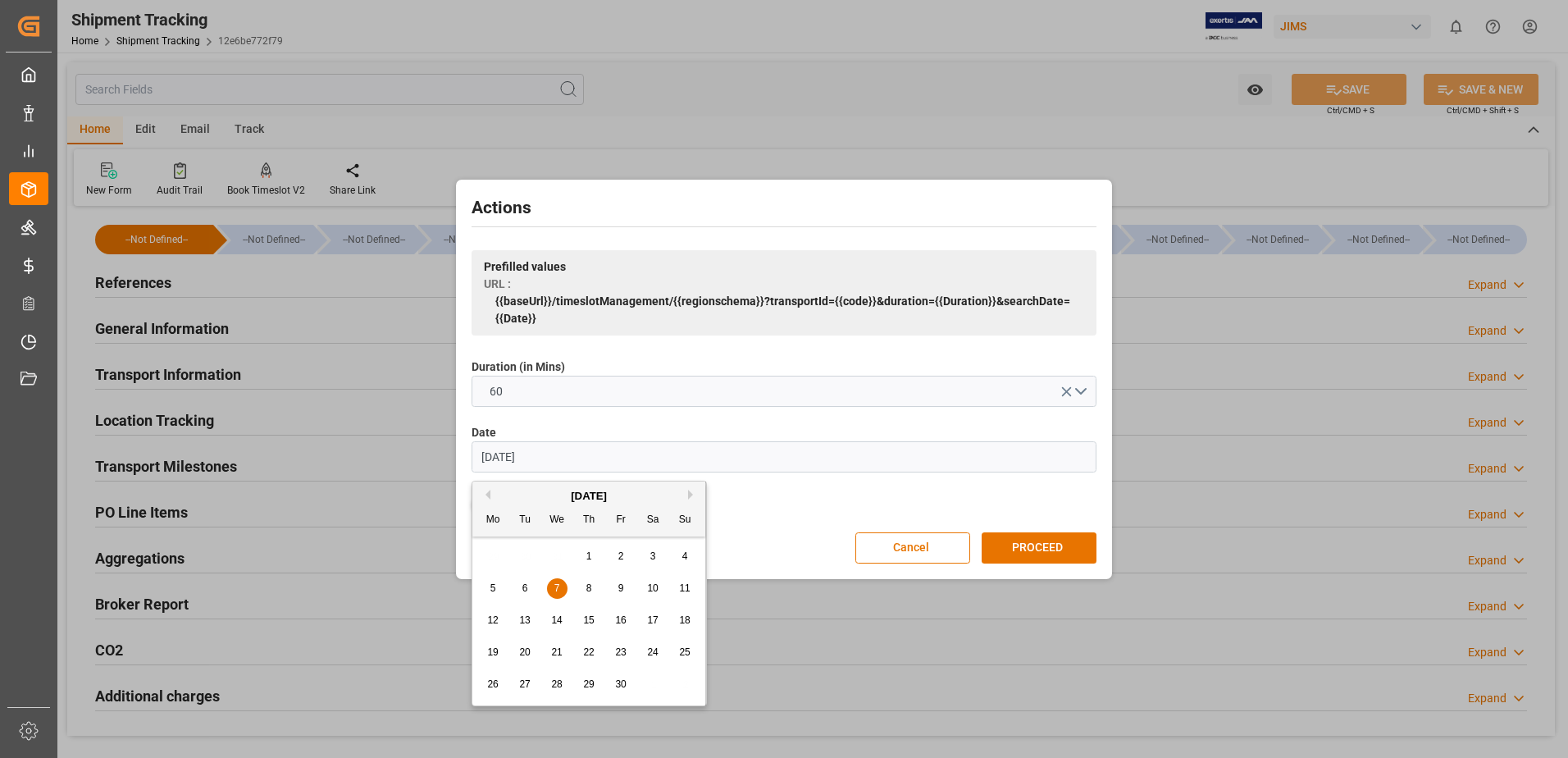
click at [566, 458] on input "[DATE]" at bounding box center [784, 457] width 625 height 31
click at [565, 458] on input "[DATE]" at bounding box center [784, 457] width 625 height 31
click at [621, 589] on span "10" at bounding box center [620, 588] width 10 height 11
type input "10.10.2025"
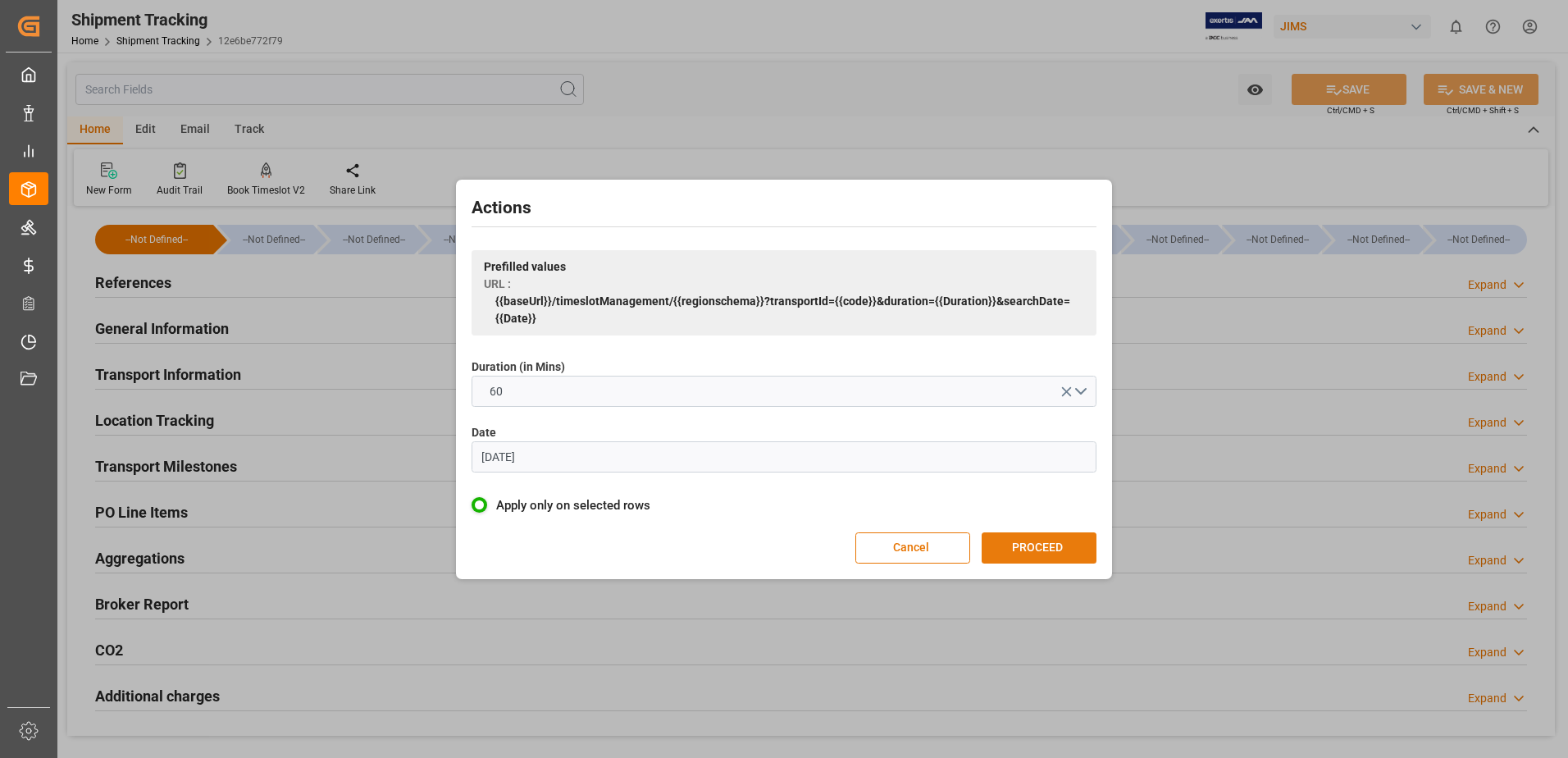
click at [1012, 546] on button "PROCEED" at bounding box center [1039, 547] width 115 height 31
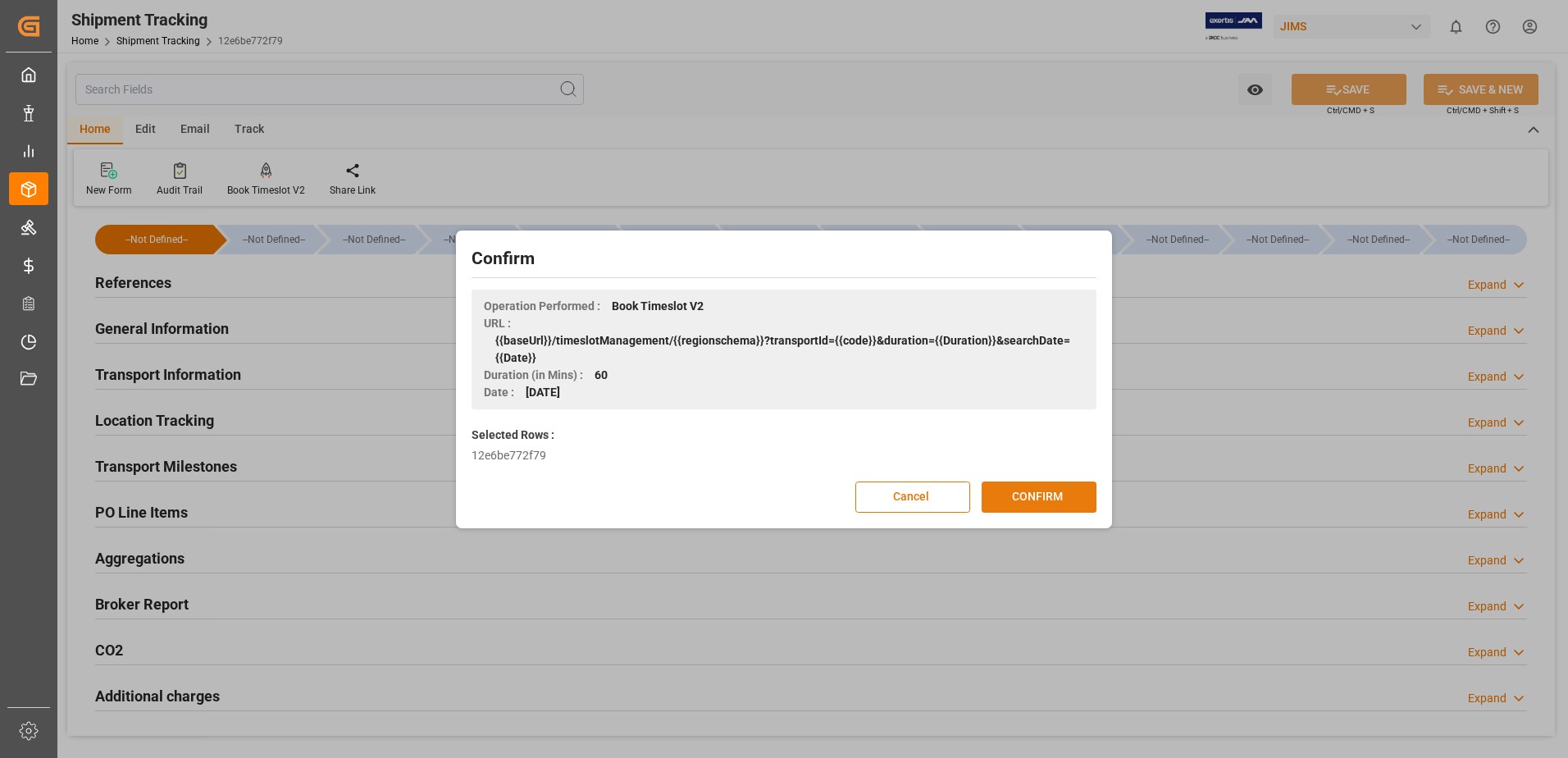
click at [1033, 504] on button "CONFIRM" at bounding box center [1039, 497] width 115 height 31
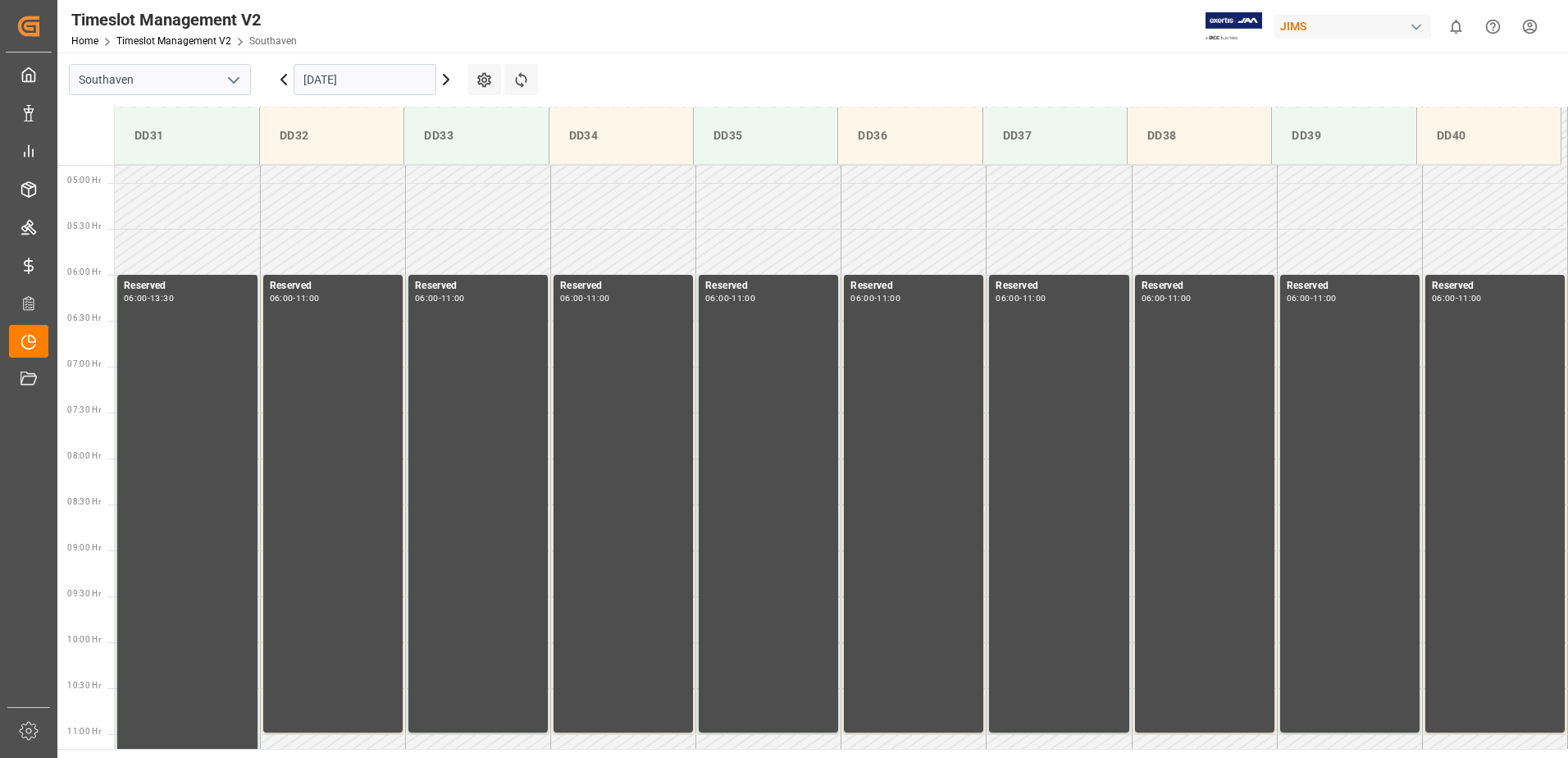
scroll to position [426, 0]
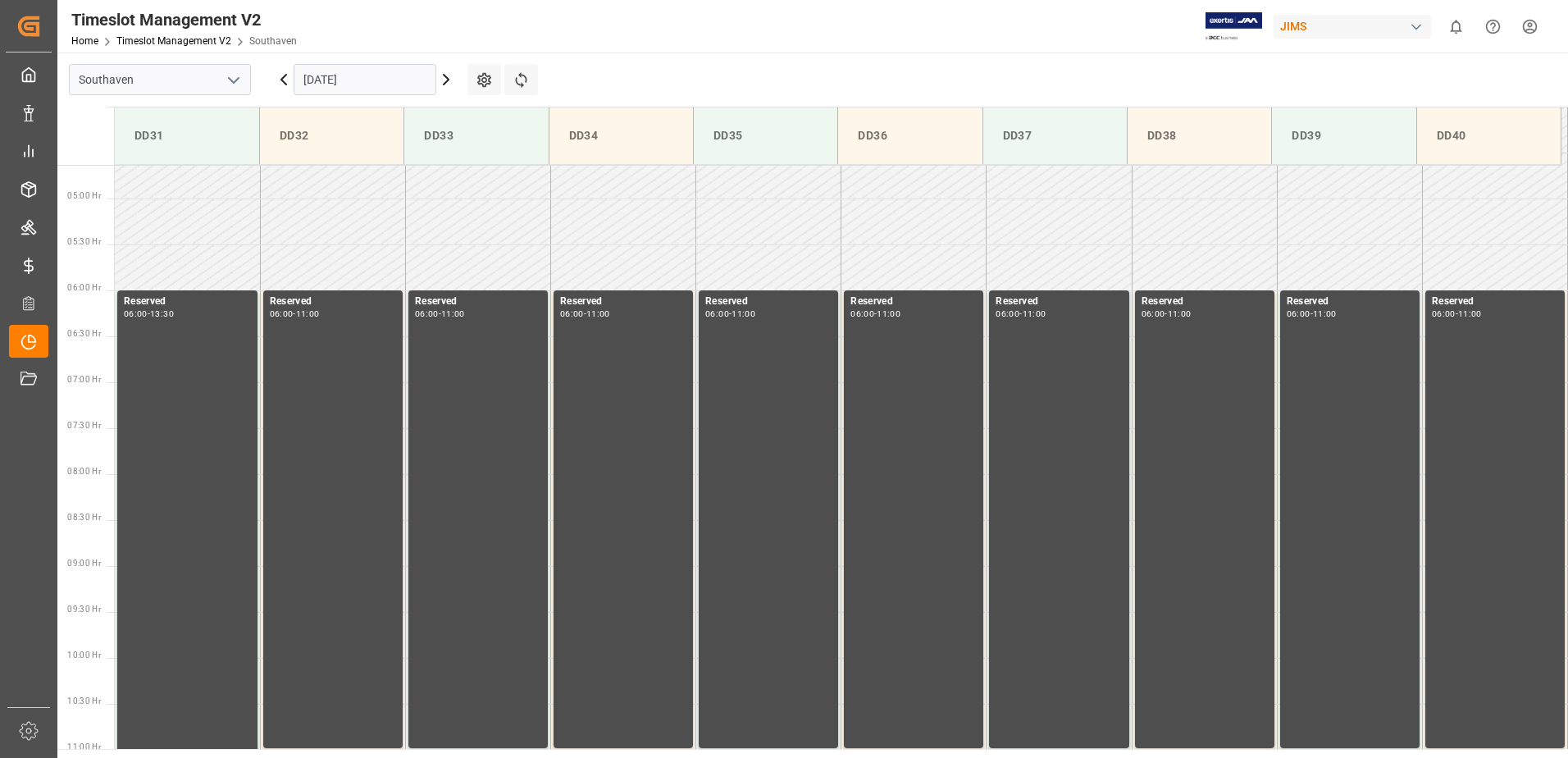
click at [397, 87] on input "[DATE]" at bounding box center [365, 79] width 143 height 31
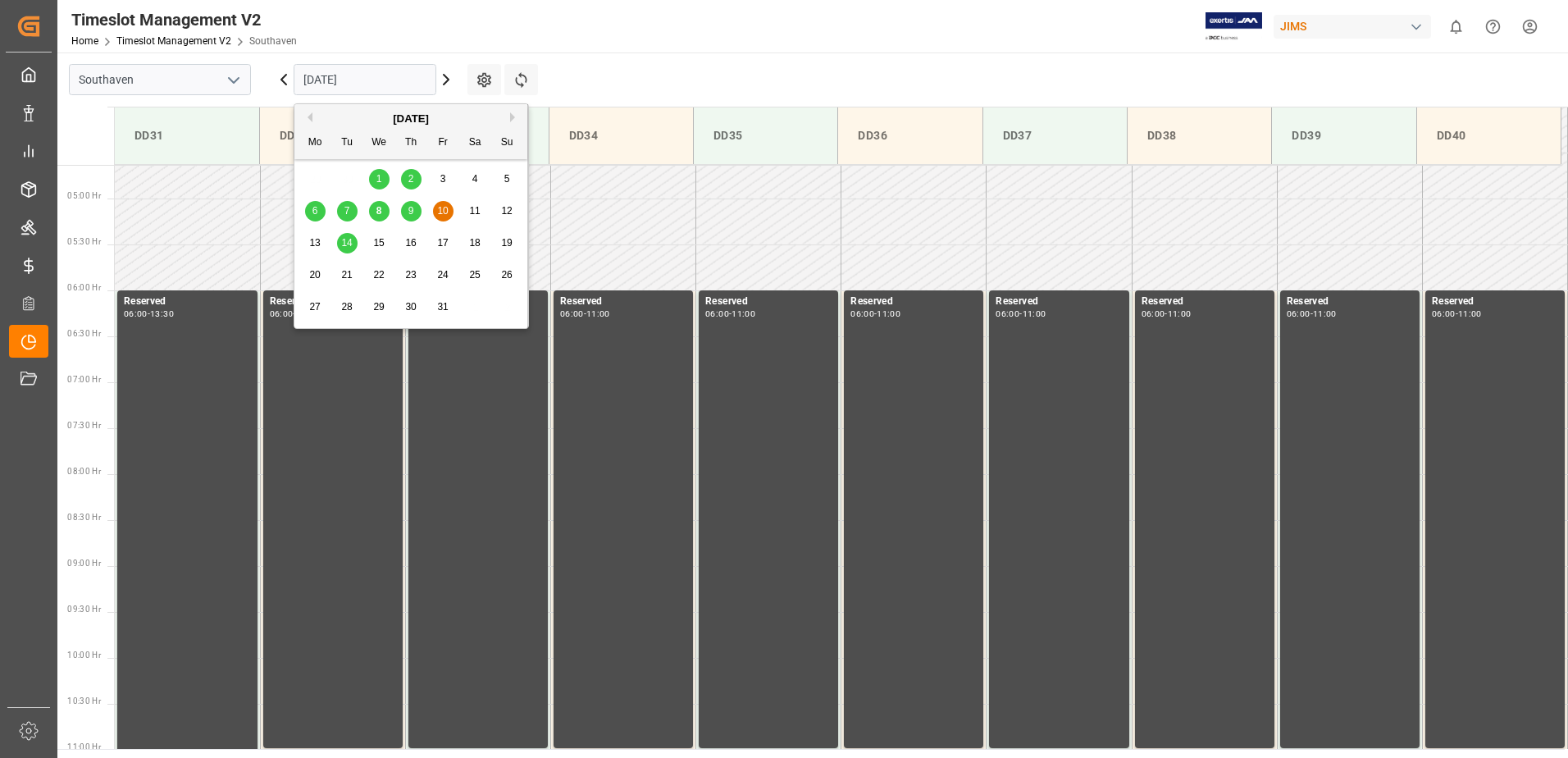
click at [382, 240] on span "15" at bounding box center [378, 243] width 10 height 11
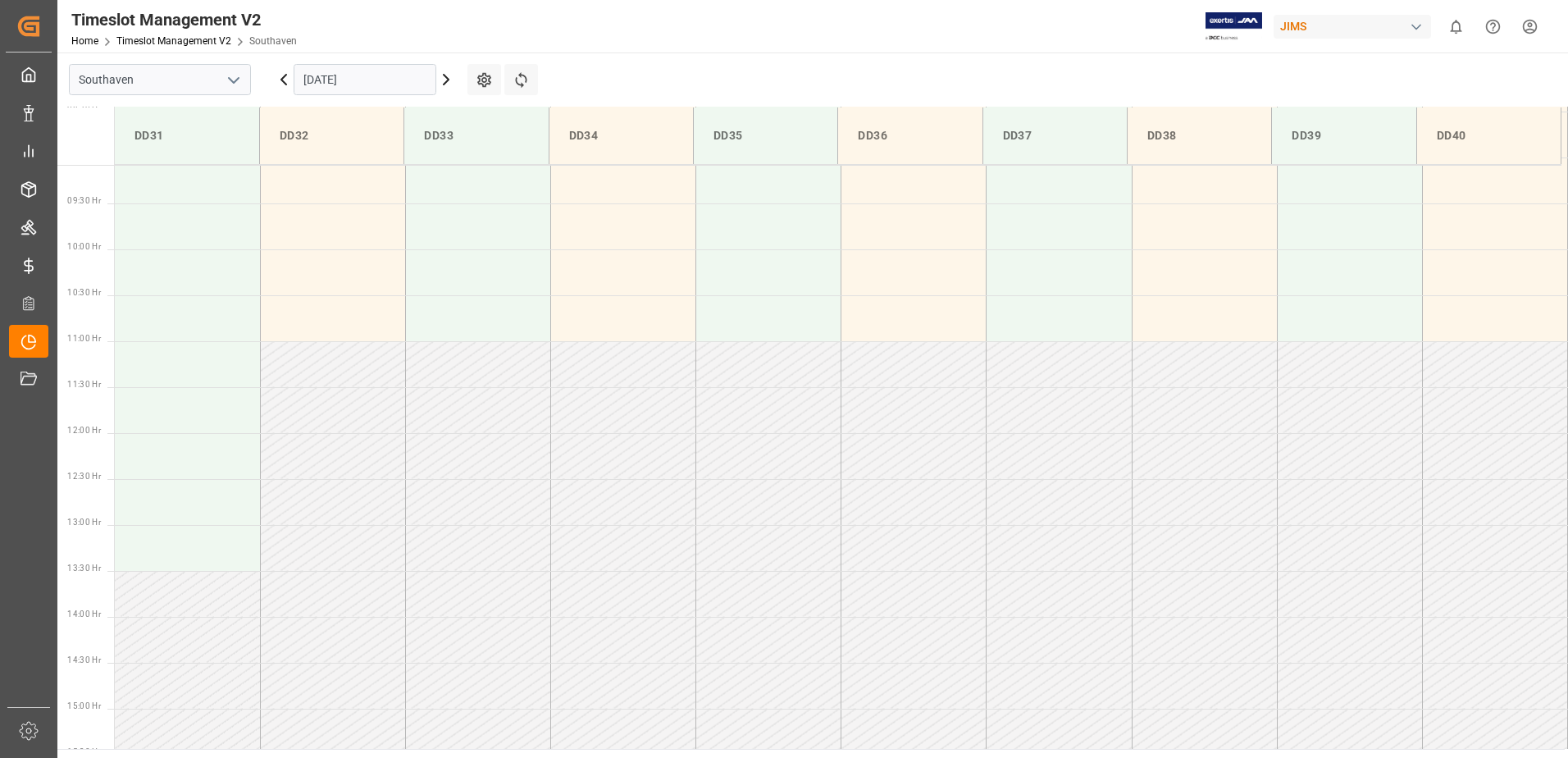
scroll to position [1000, 0]
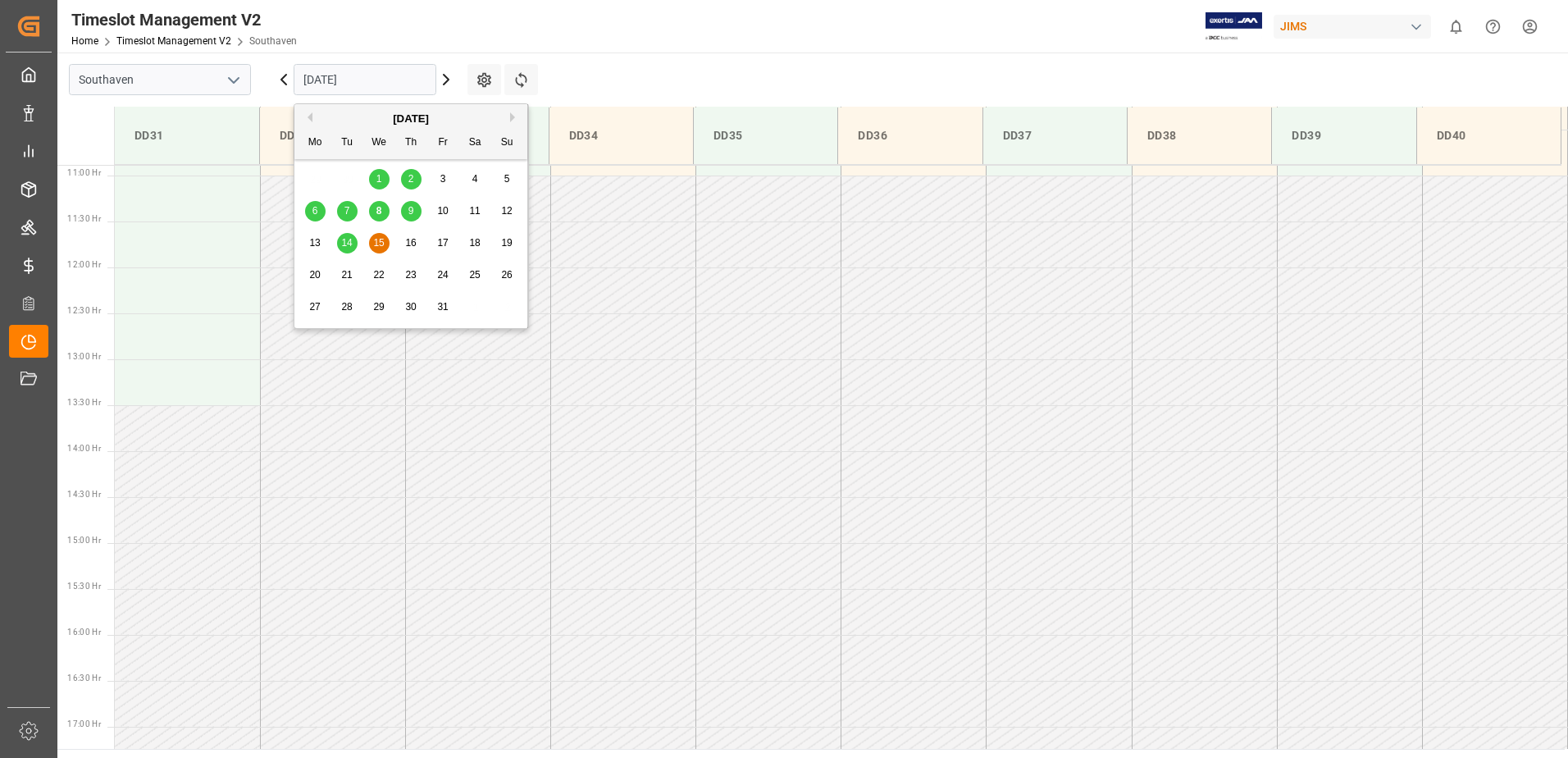
click at [375, 87] on input "15.10.2025" at bounding box center [365, 79] width 143 height 31
click at [341, 240] on span "14" at bounding box center [346, 243] width 10 height 11
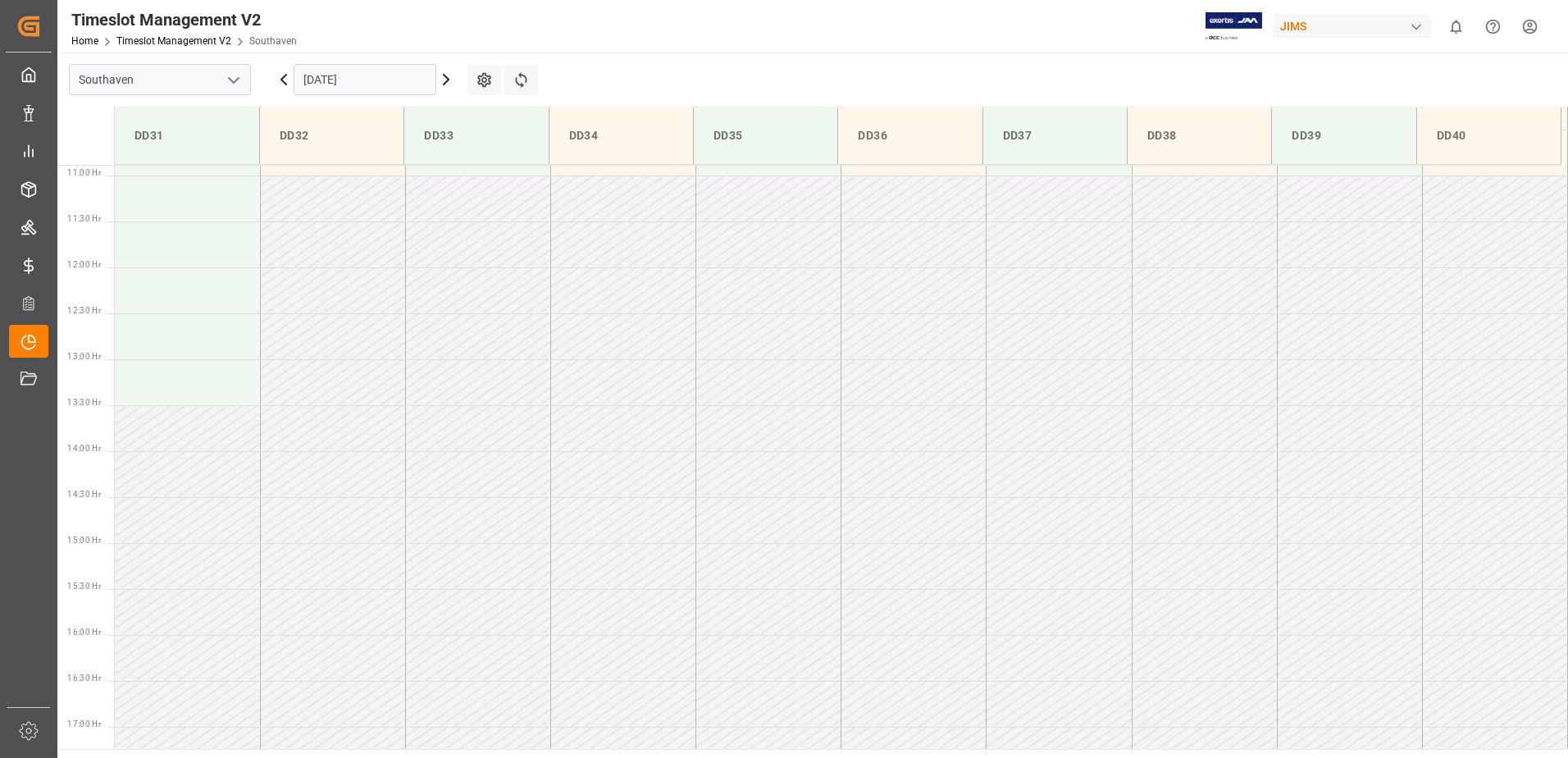
scroll to position [754, 0]
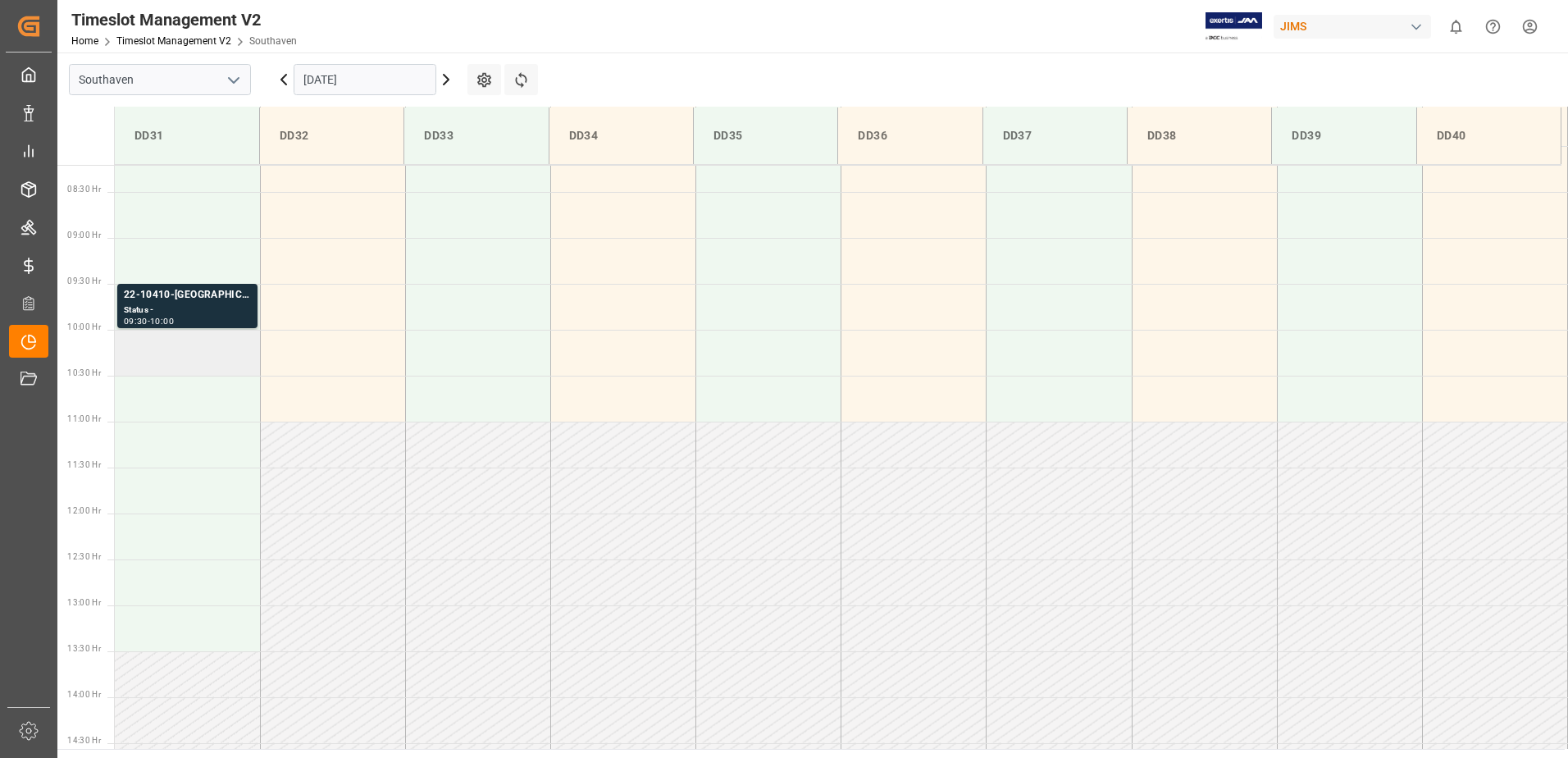
click at [152, 362] on td at bounding box center [188, 353] width 145 height 46
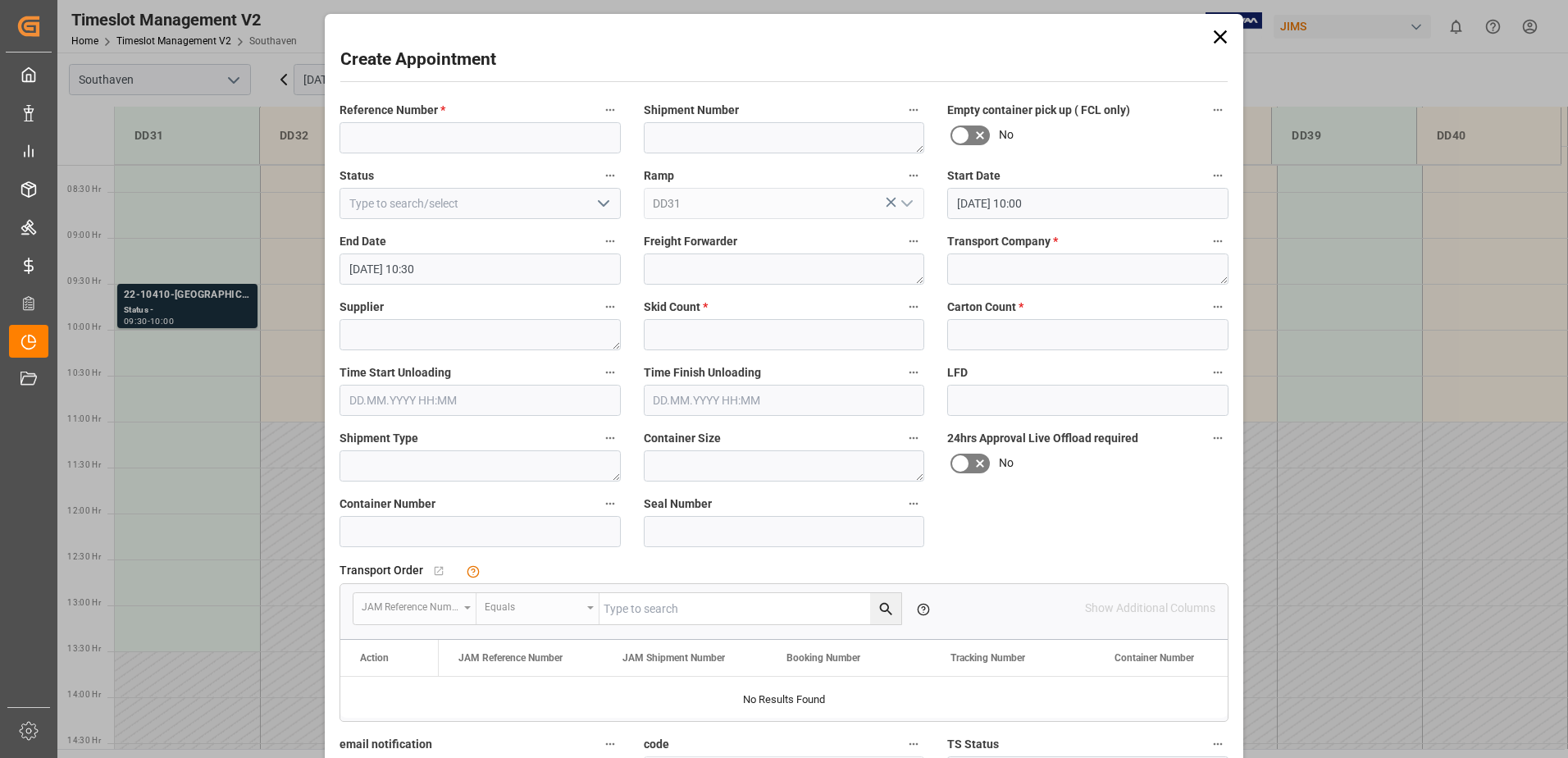
type input "14.10.2025 10:00"
type input "14.10.2025 10:30"
click at [390, 139] on input at bounding box center [480, 137] width 281 height 31
type input "22-10608-us"
click at [980, 266] on textarea at bounding box center [1088, 268] width 281 height 31
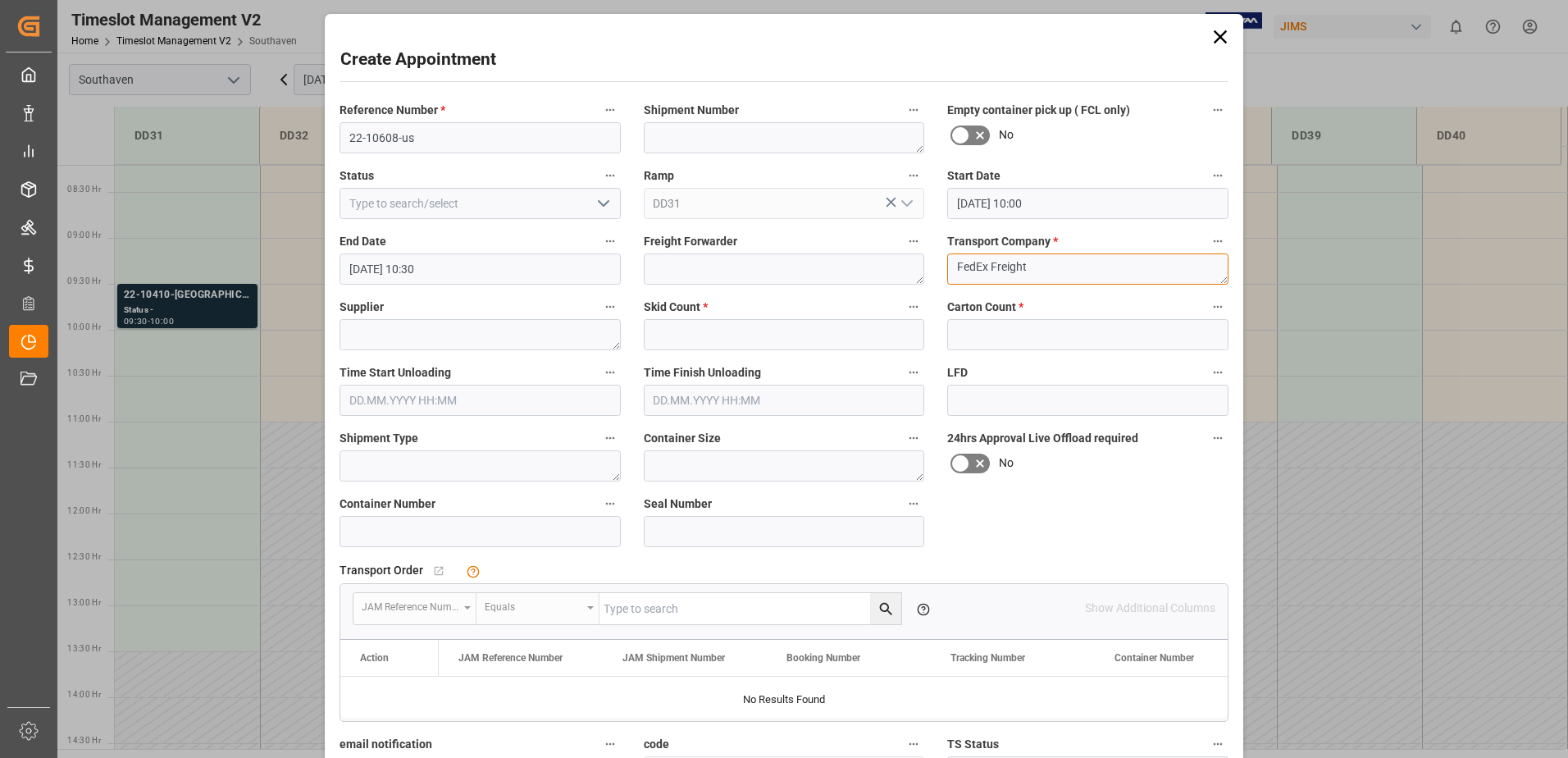
type textarea "FedEx Freight"
click at [828, 339] on input "text" at bounding box center [785, 335] width 281 height 31
type input "7"
click at [996, 328] on input "text" at bounding box center [1088, 335] width 281 height 31
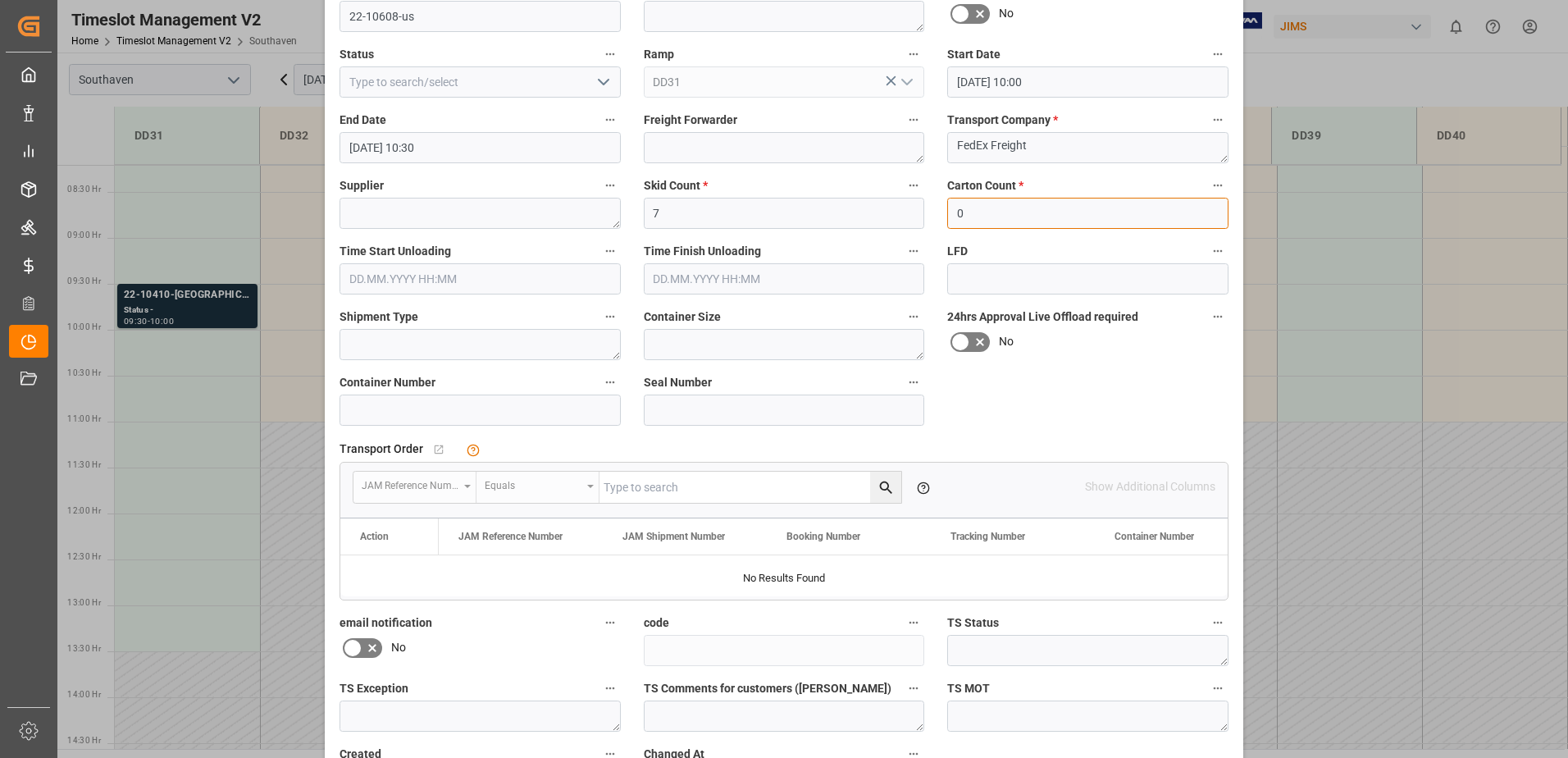
scroll to position [245, 0]
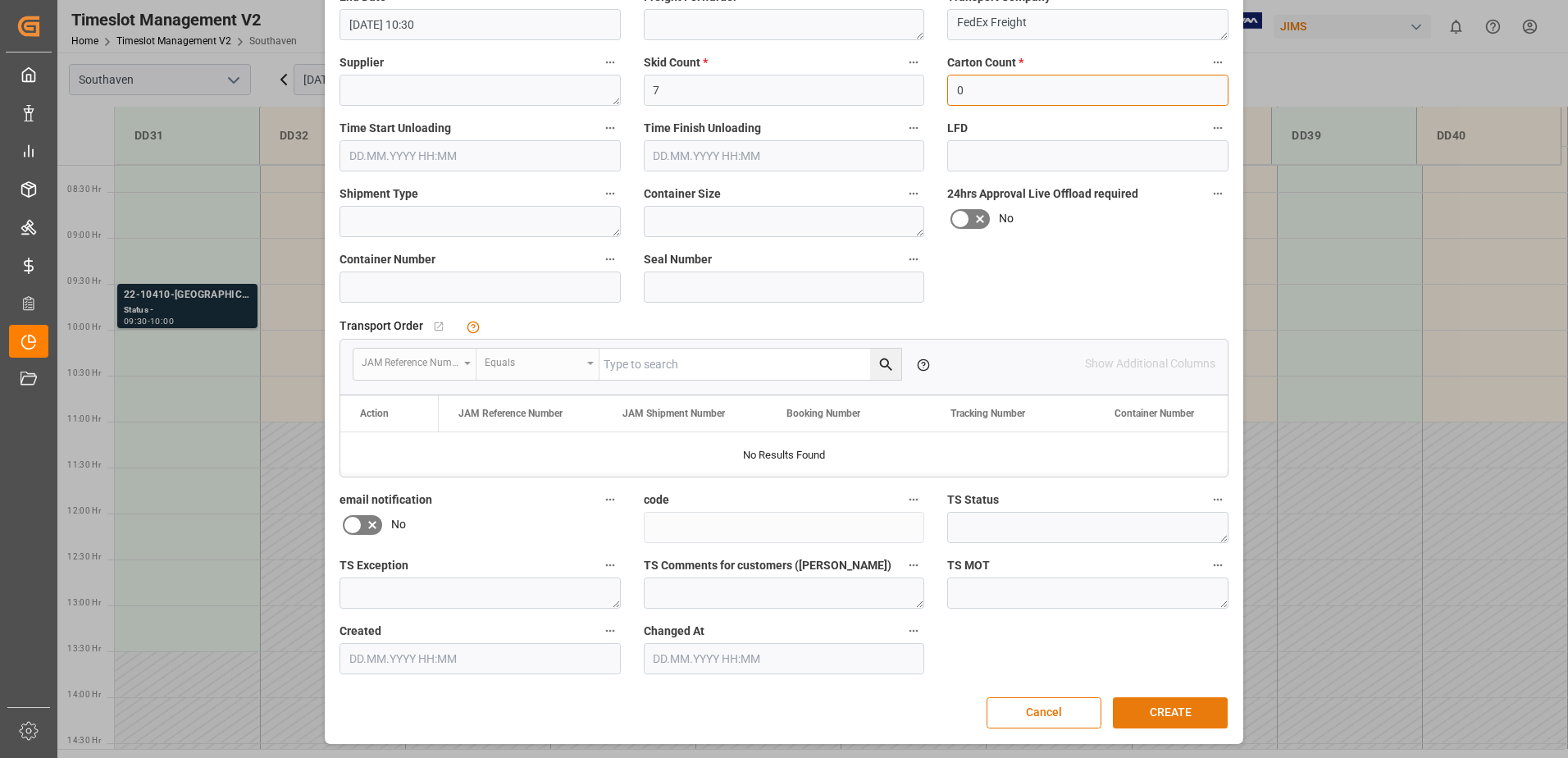
type input "0"
click at [1153, 719] on button "CREATE" at bounding box center [1170, 713] width 115 height 31
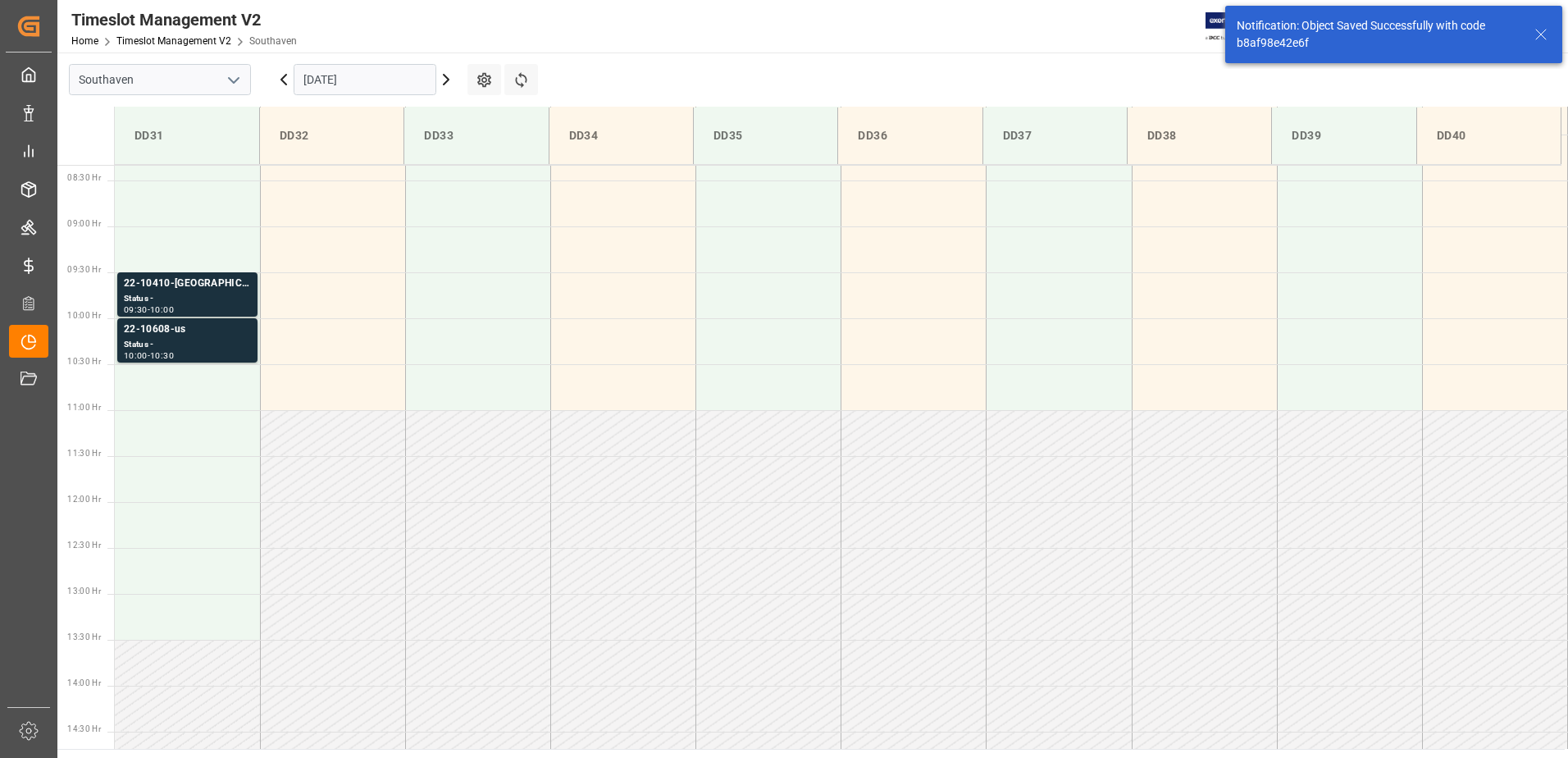
scroll to position [817, 0]
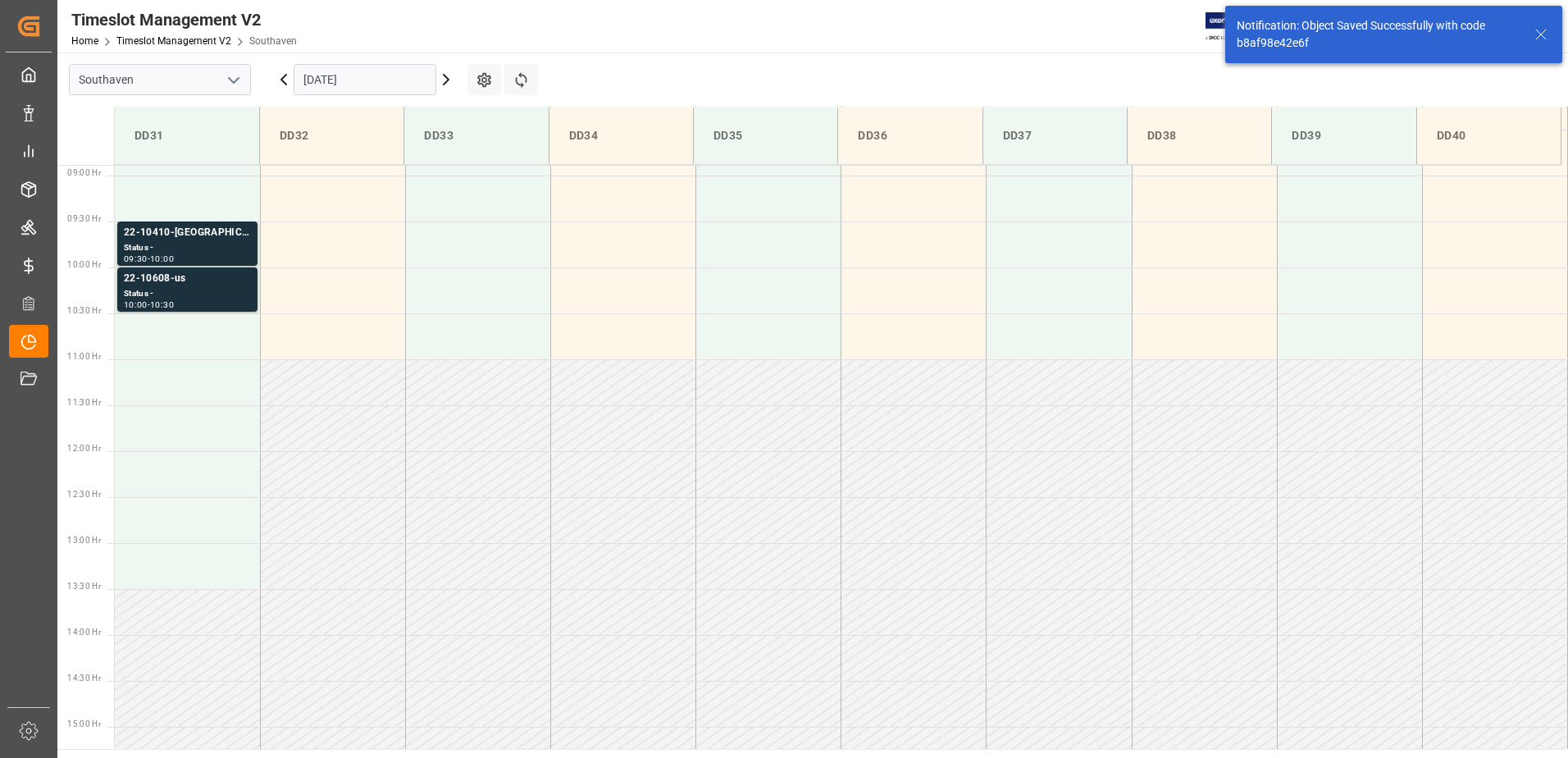
click at [1541, 32] on icon at bounding box center [1541, 34] width 20 height 20
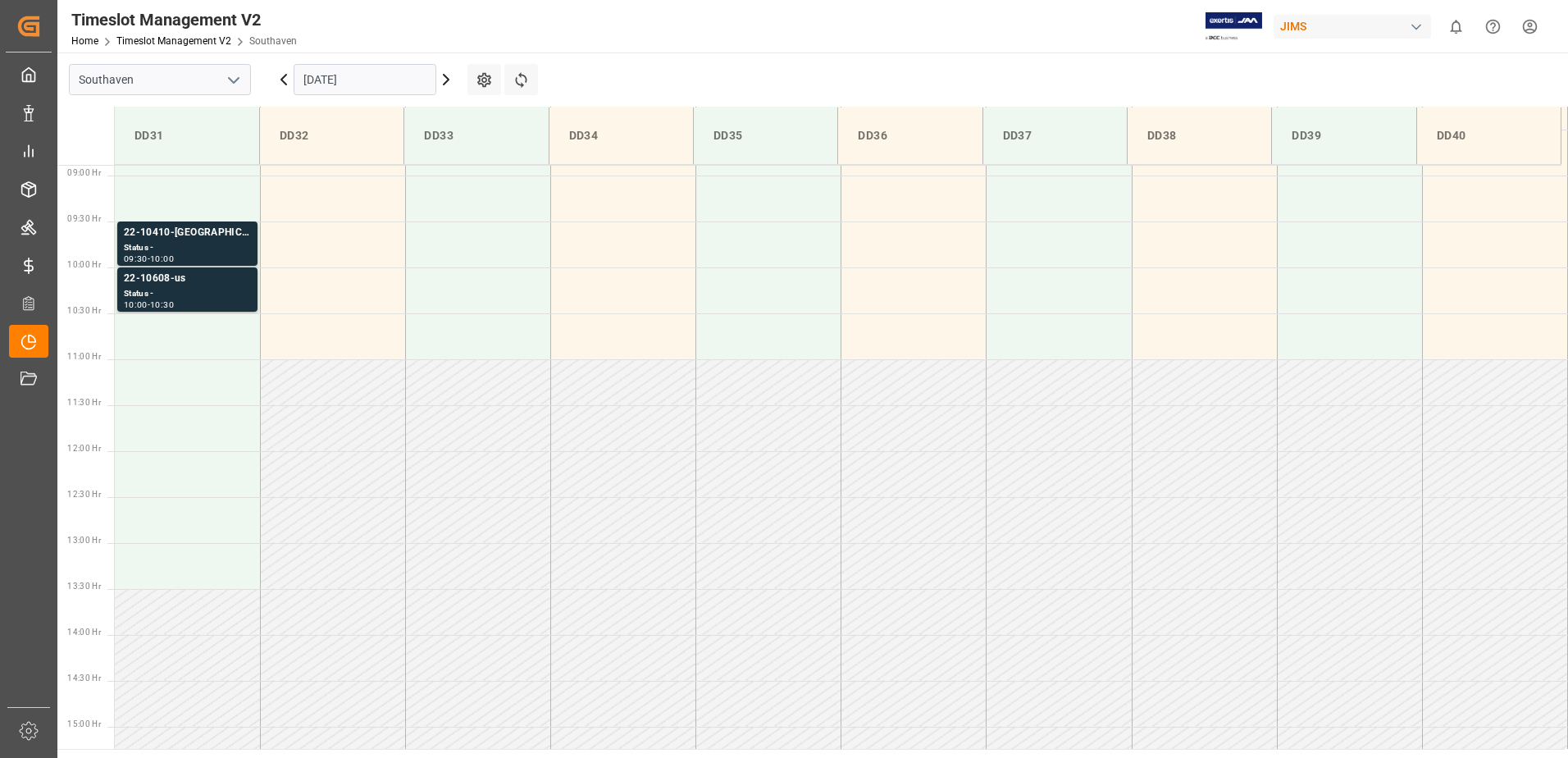
click at [1533, 39] on html "Created by potrace 1.15, written by Peter Selinger 2001-2017 Created by potrace…" at bounding box center [784, 379] width 1568 height 758
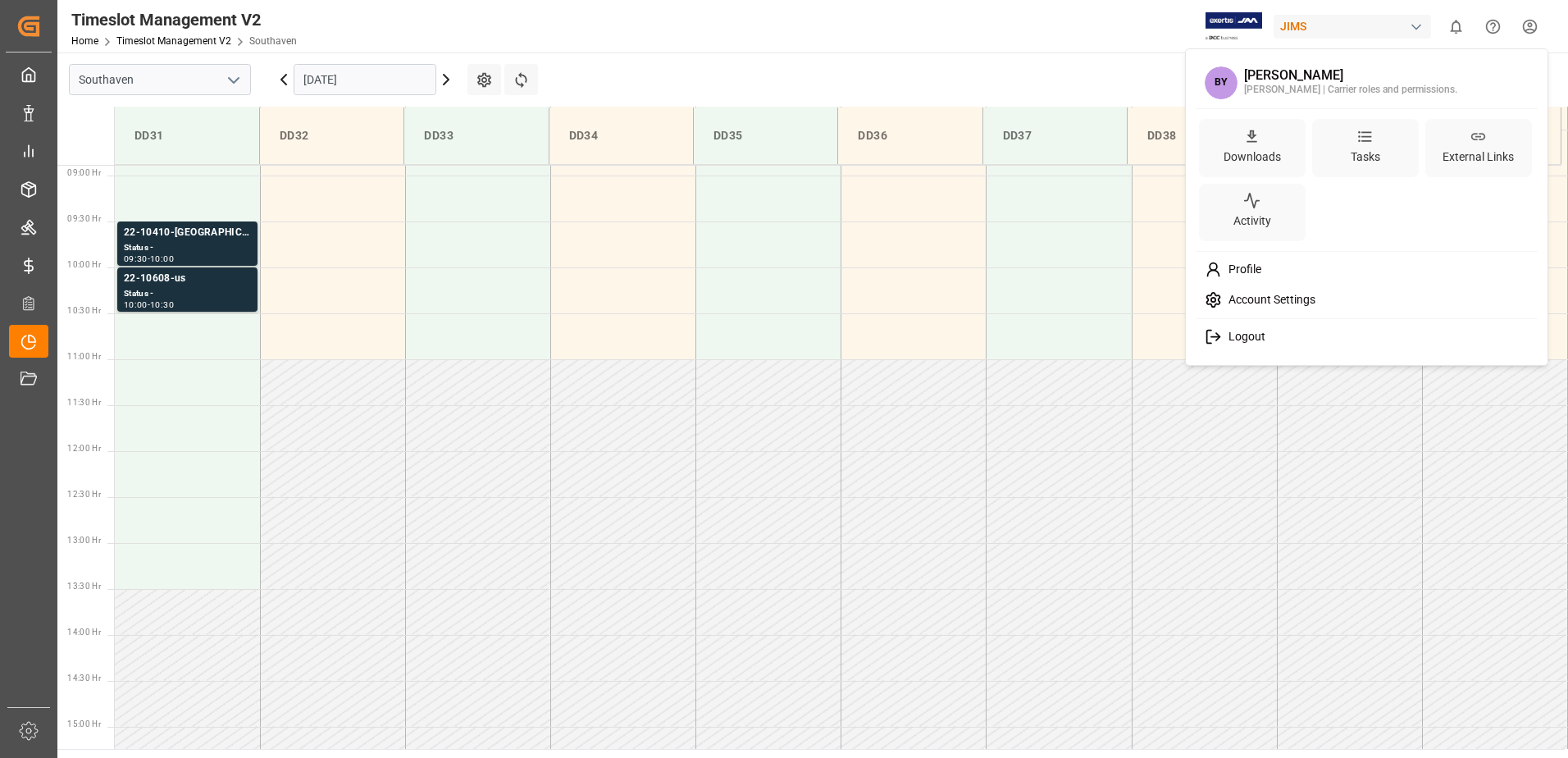
click at [1278, 340] on div "Logout" at bounding box center [1367, 336] width 336 height 30
